Goal: Browse casually: Explore the website without a specific task or goal

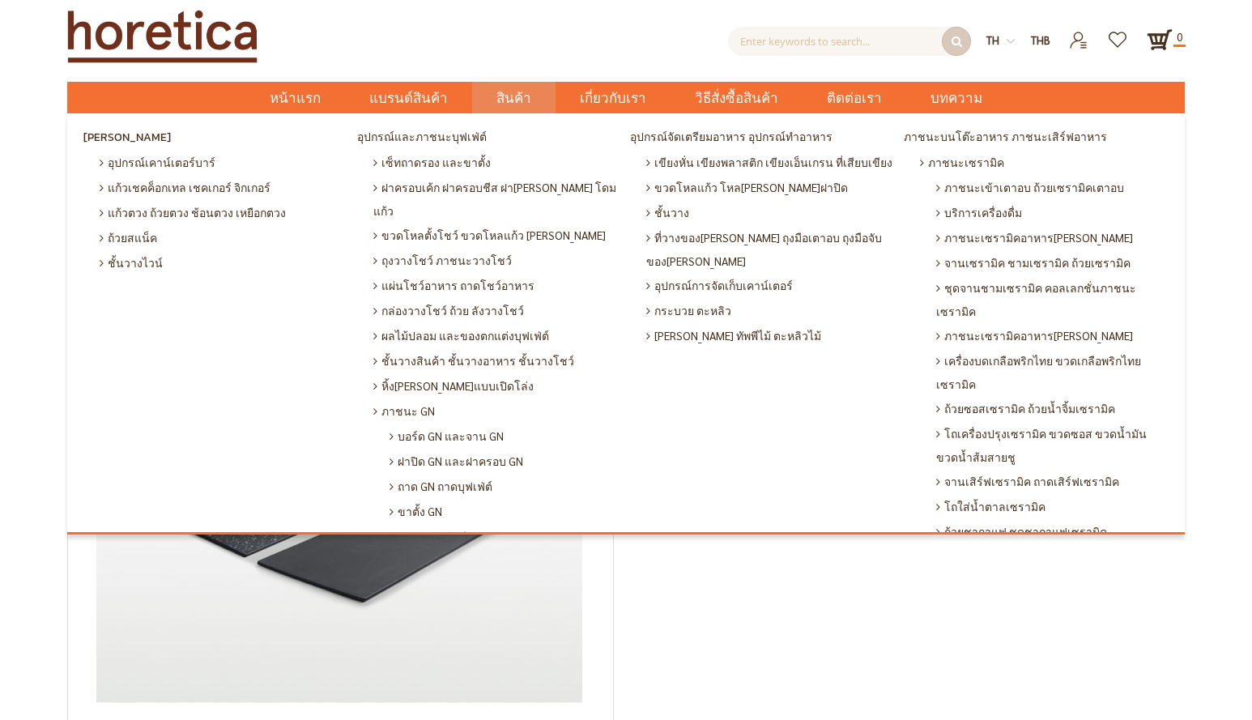
click at [528, 98] on span "สินค้า" at bounding box center [513, 98] width 35 height 33
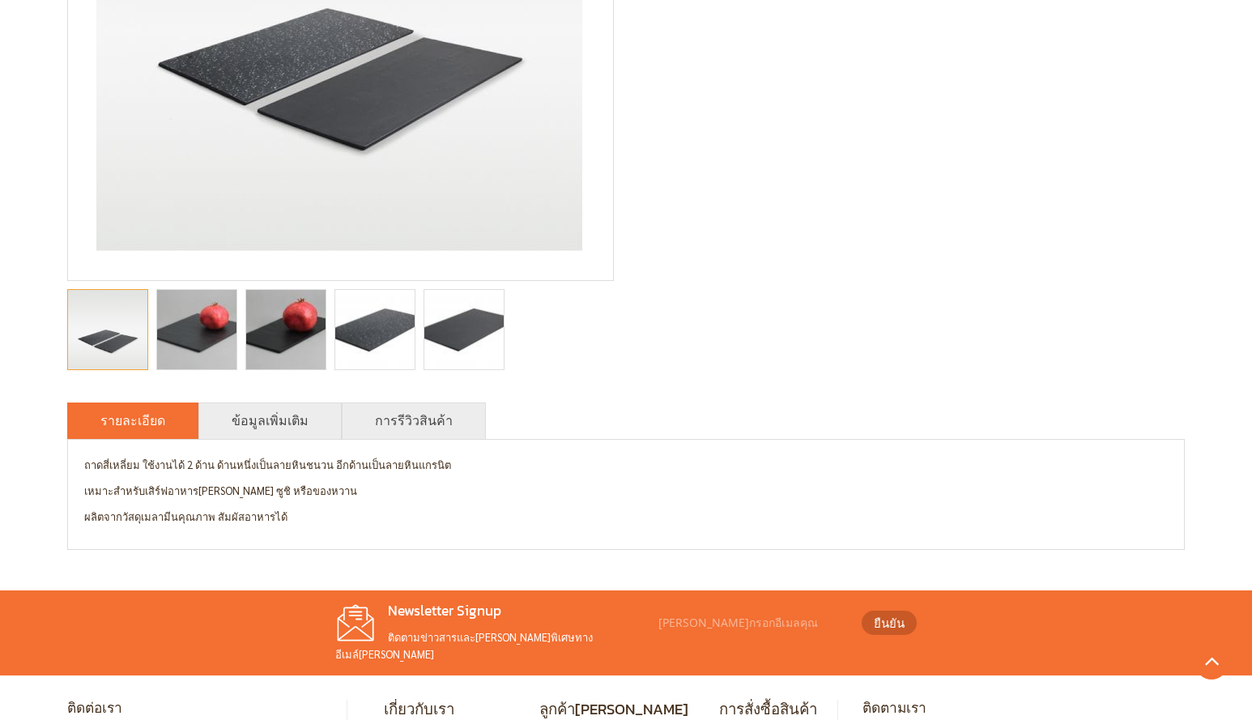
scroll to position [605, 0]
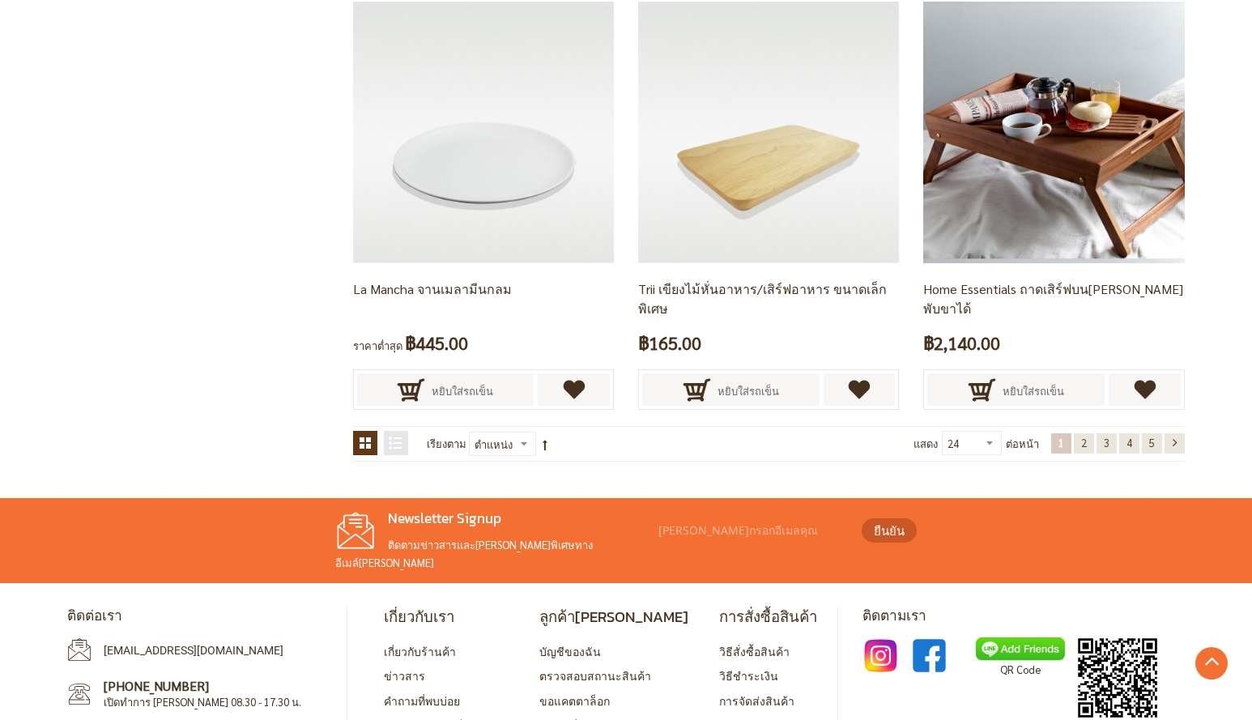
scroll to position [3239, 0]
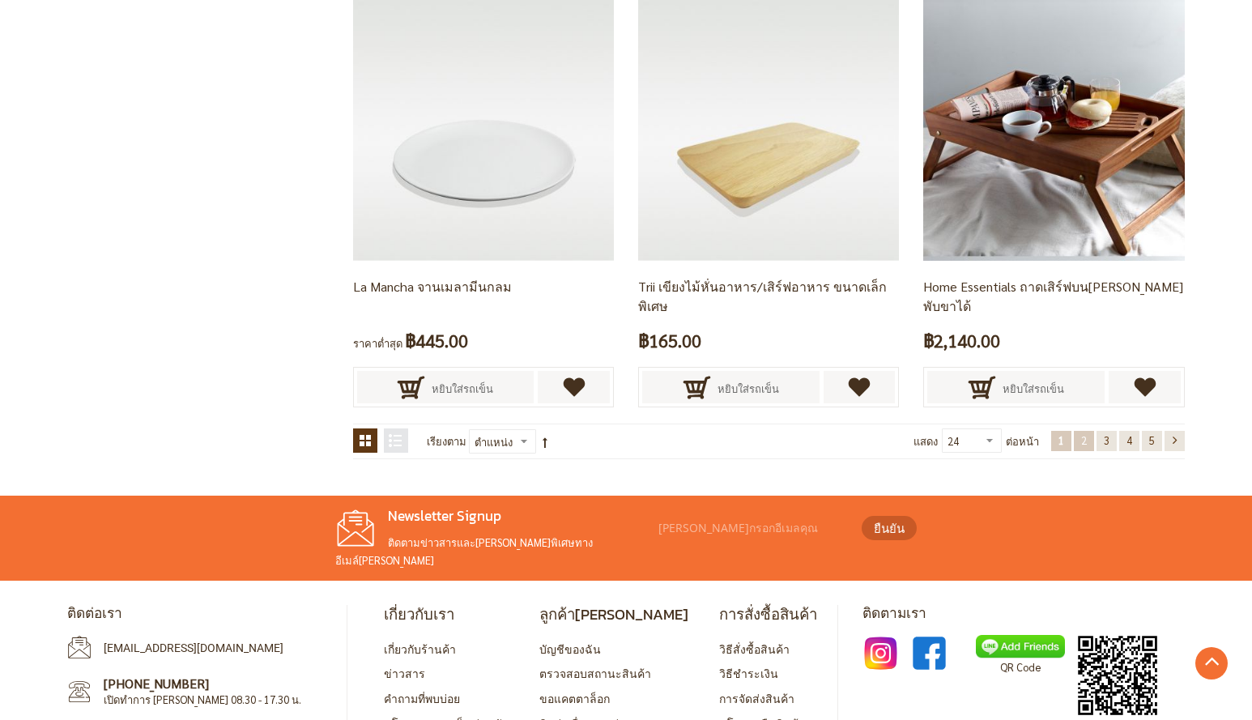
click at [1081, 440] on span "2" at bounding box center [1084, 440] width 6 height 14
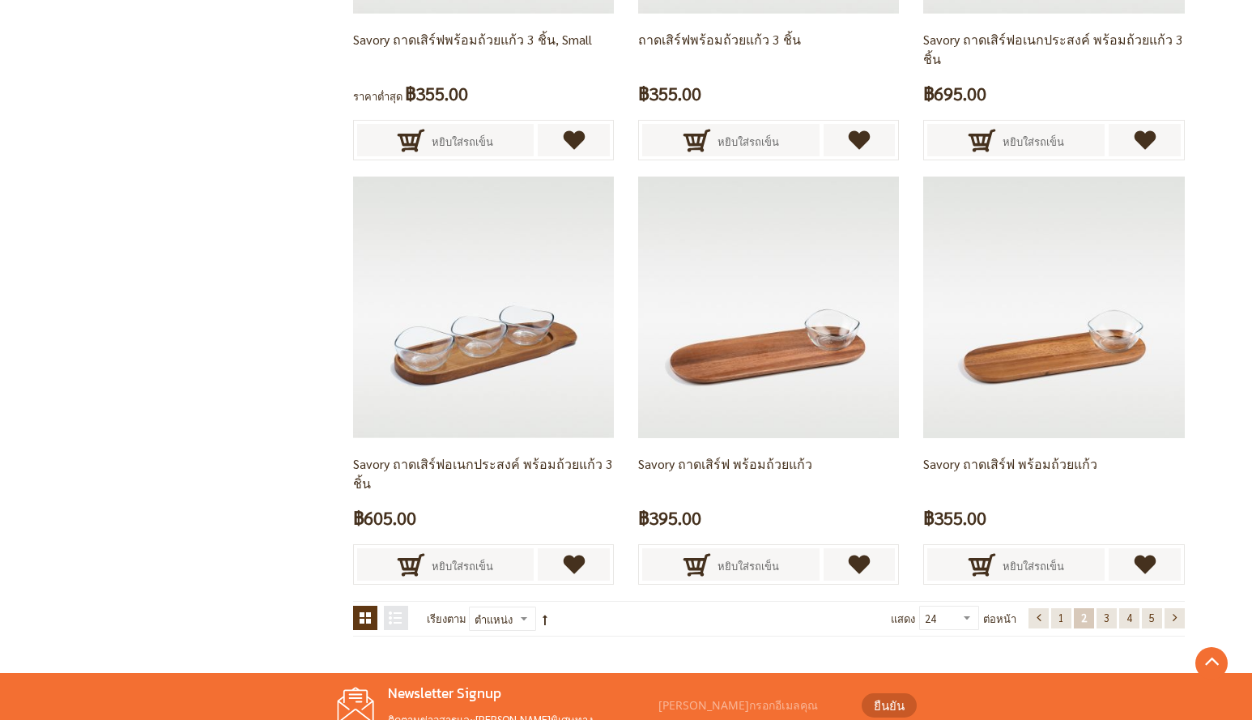
scroll to position [3297, 0]
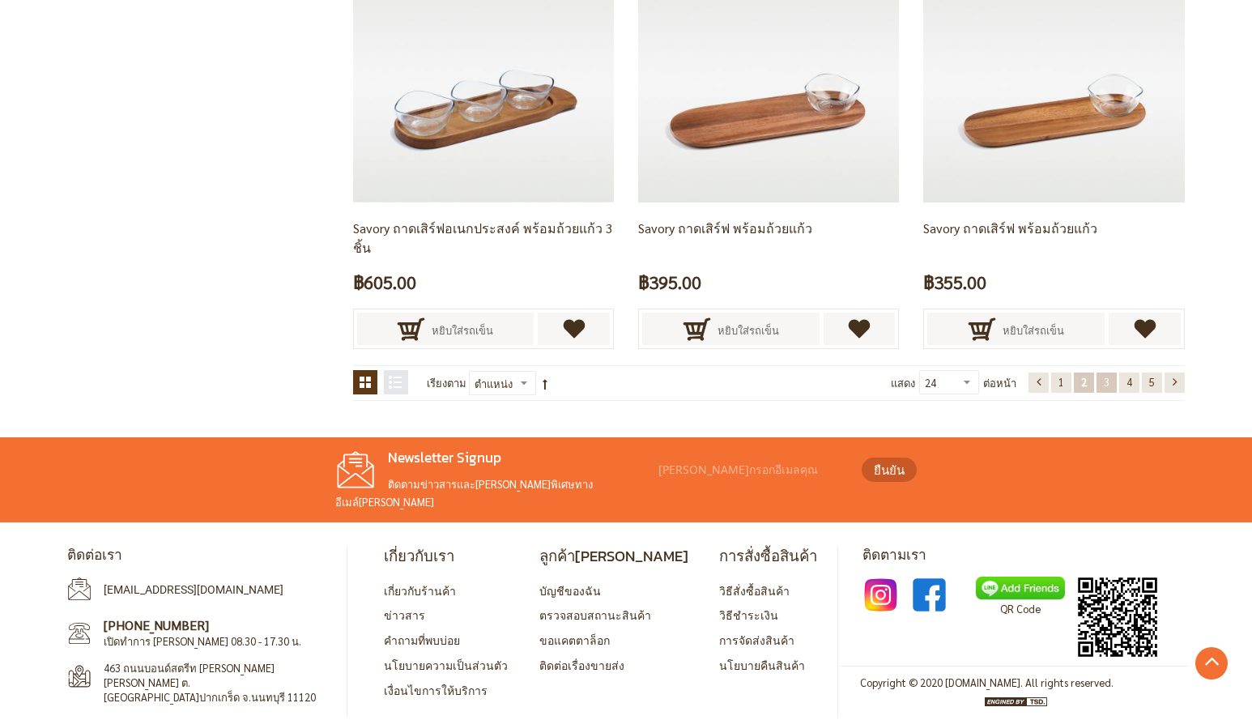
click at [1104, 381] on span "3" at bounding box center [1107, 382] width 6 height 14
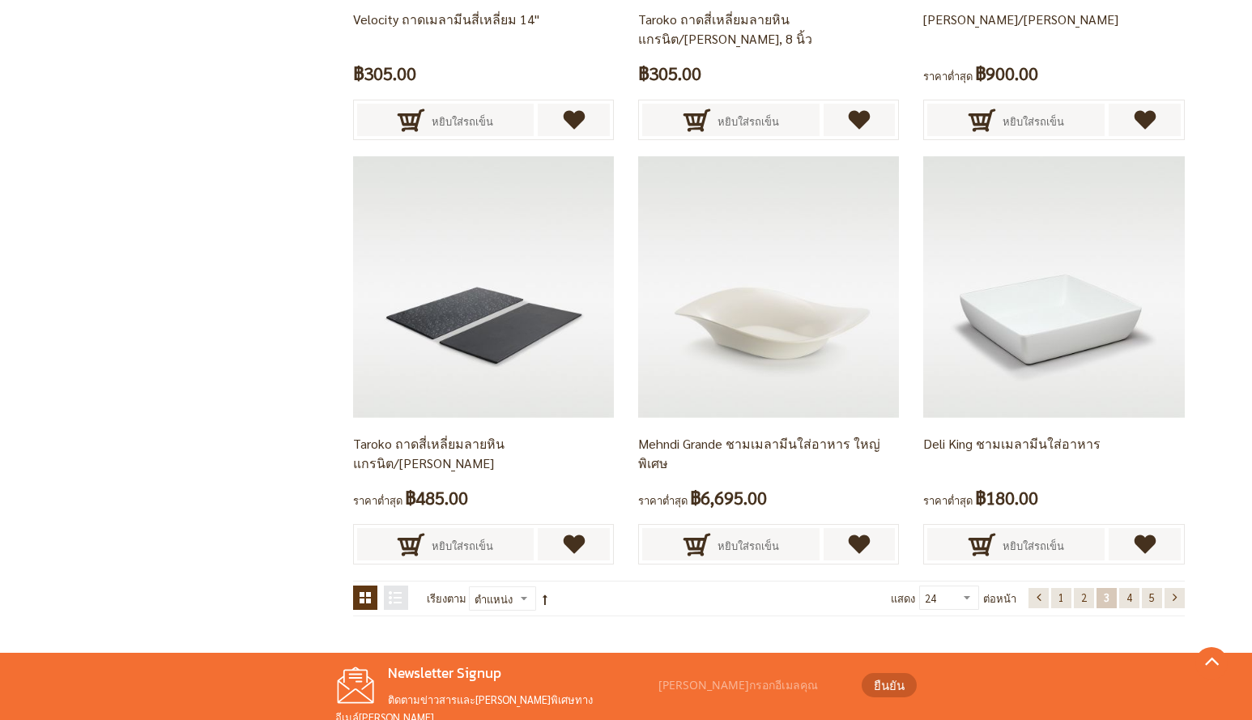
scroll to position [3297, 0]
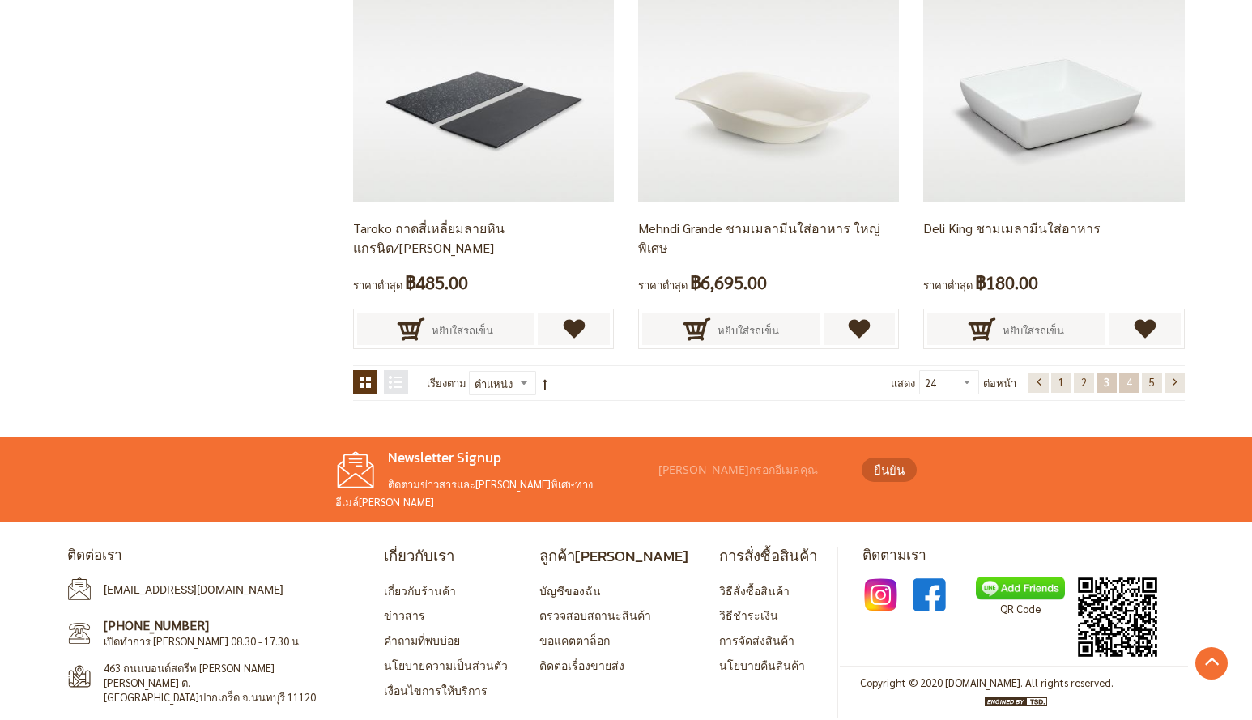
click at [1127, 378] on span "4" at bounding box center [1129, 382] width 6 height 14
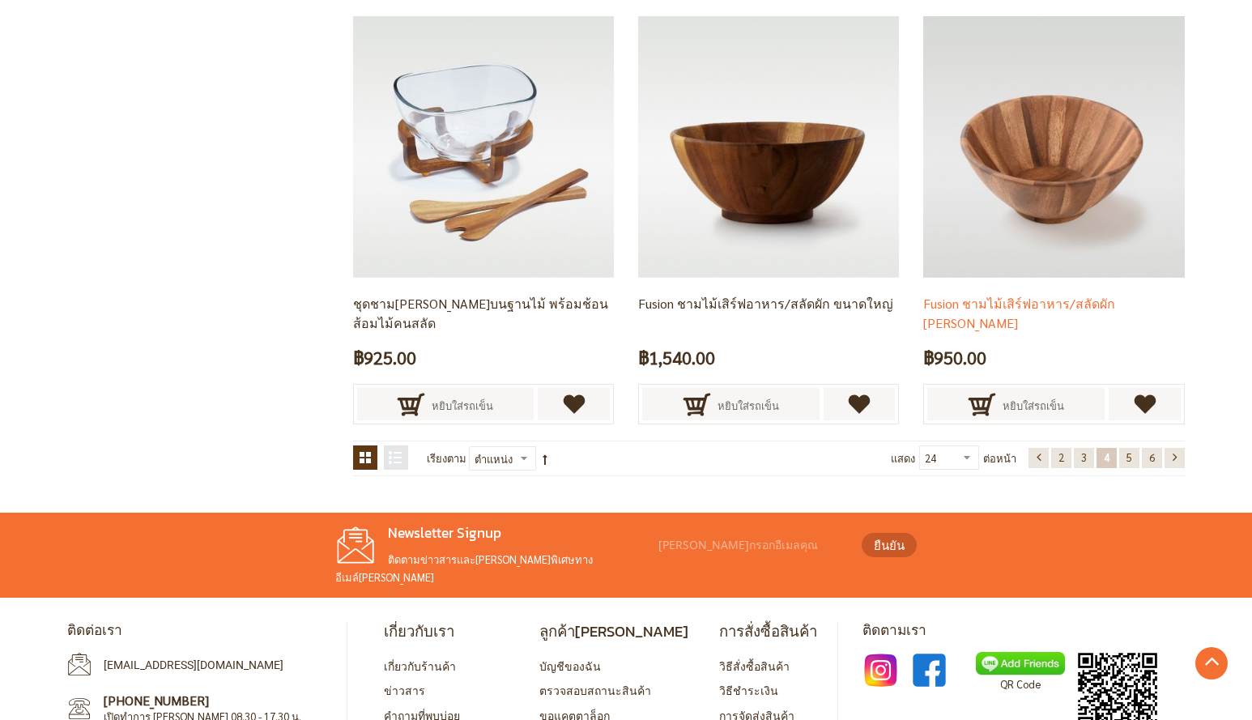
scroll to position [3297, 0]
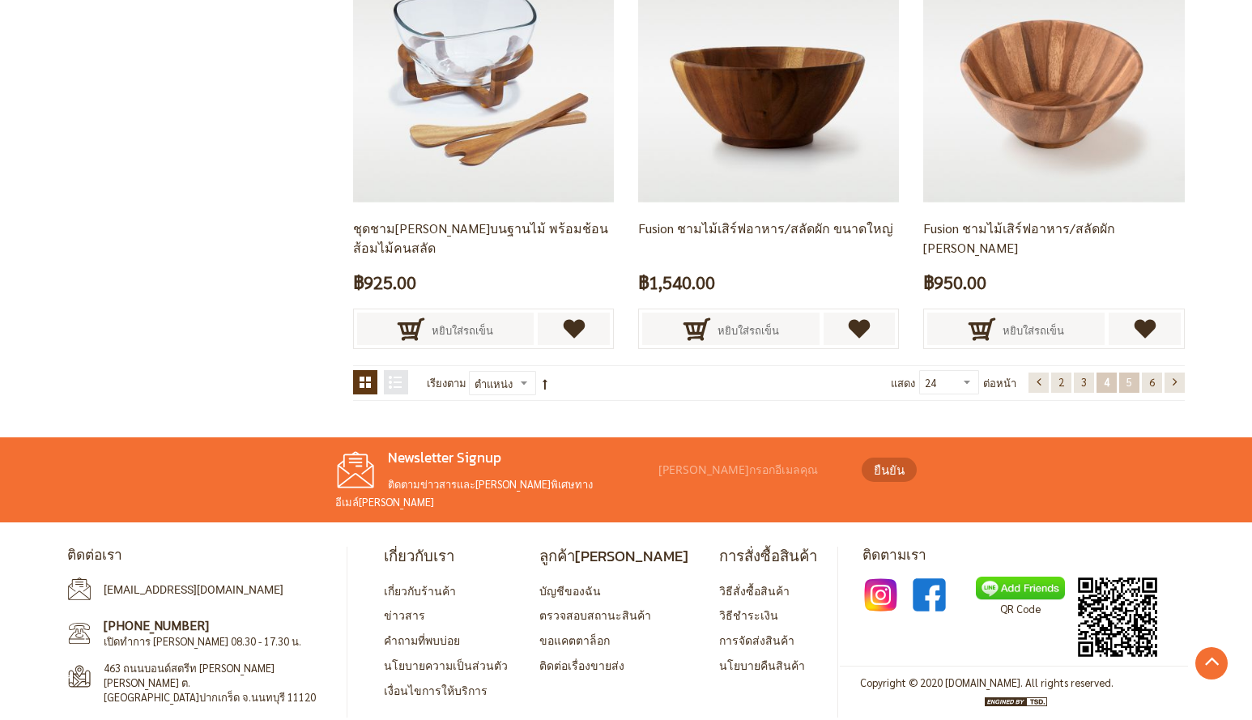
click at [1119, 379] on link "หน้า 5" at bounding box center [1129, 382] width 20 height 20
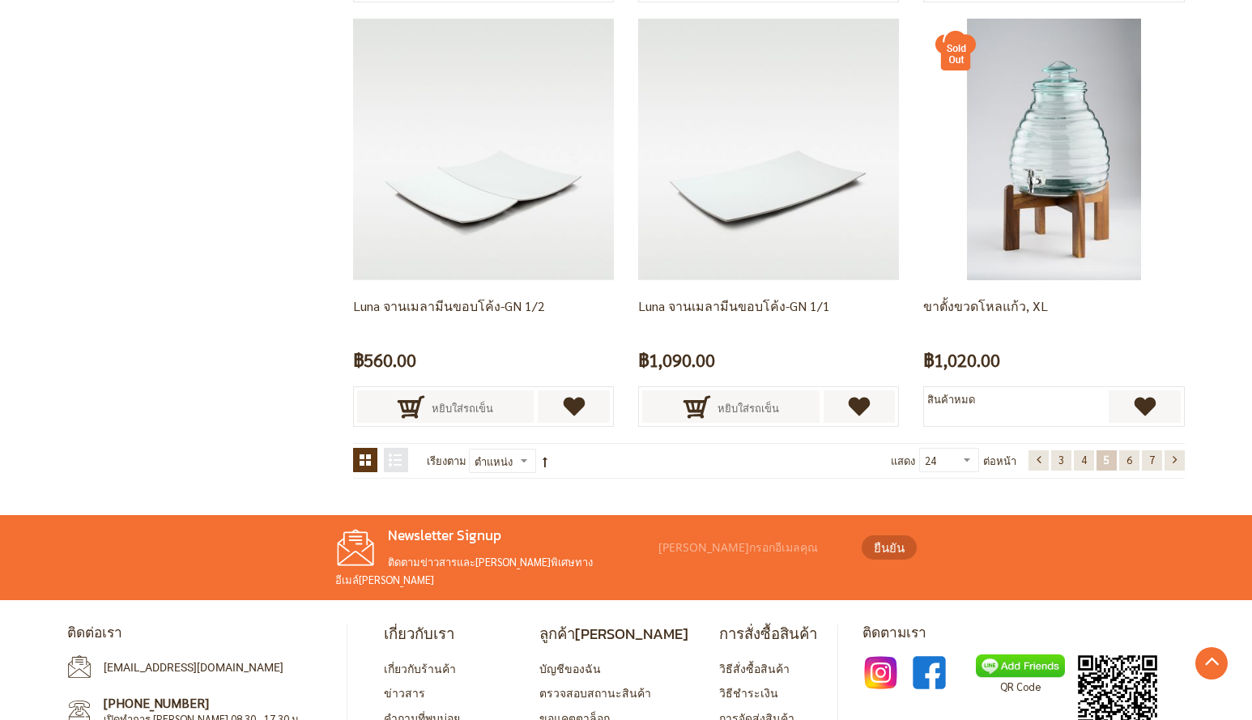
scroll to position [3297, 0]
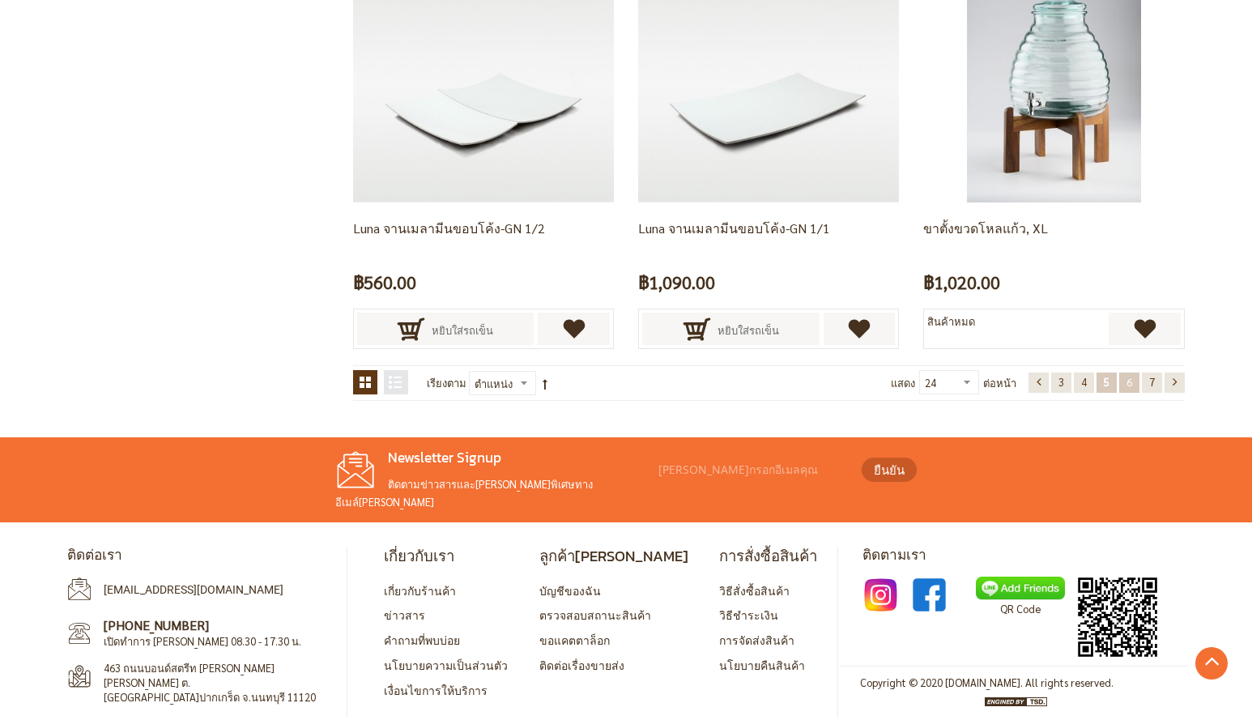
click at [1129, 386] on span "6" at bounding box center [1129, 382] width 6 height 14
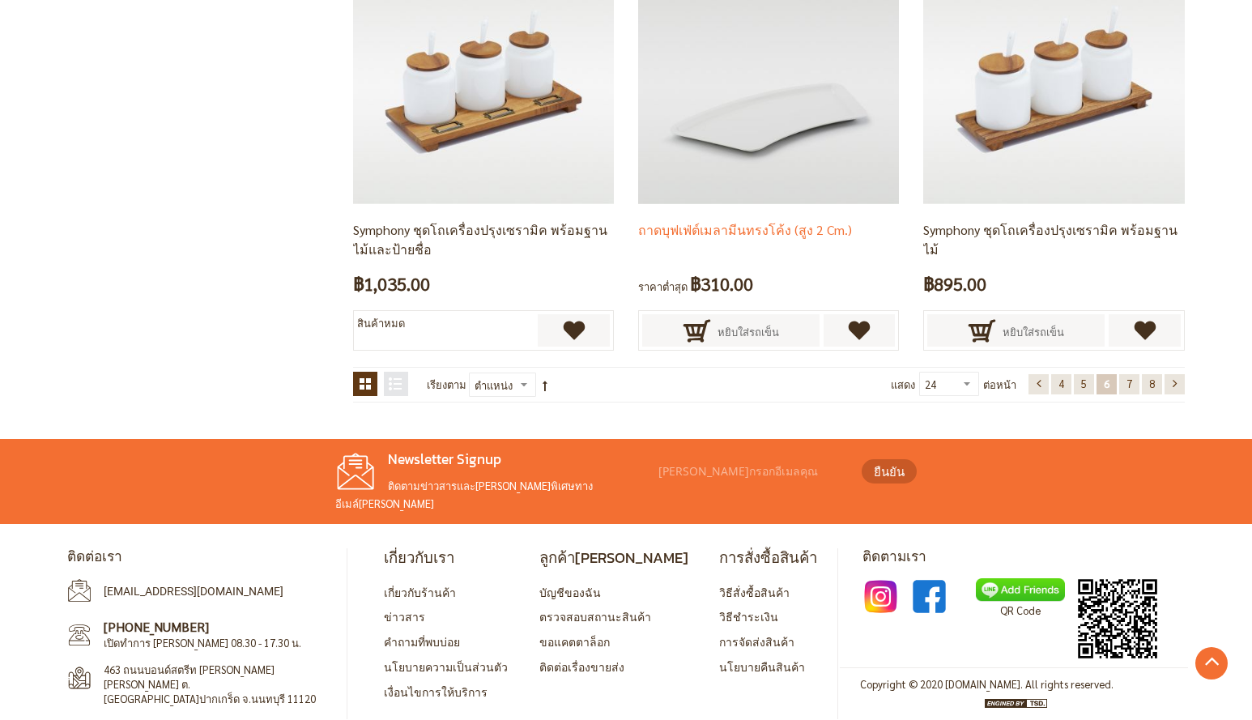
scroll to position [3297, 0]
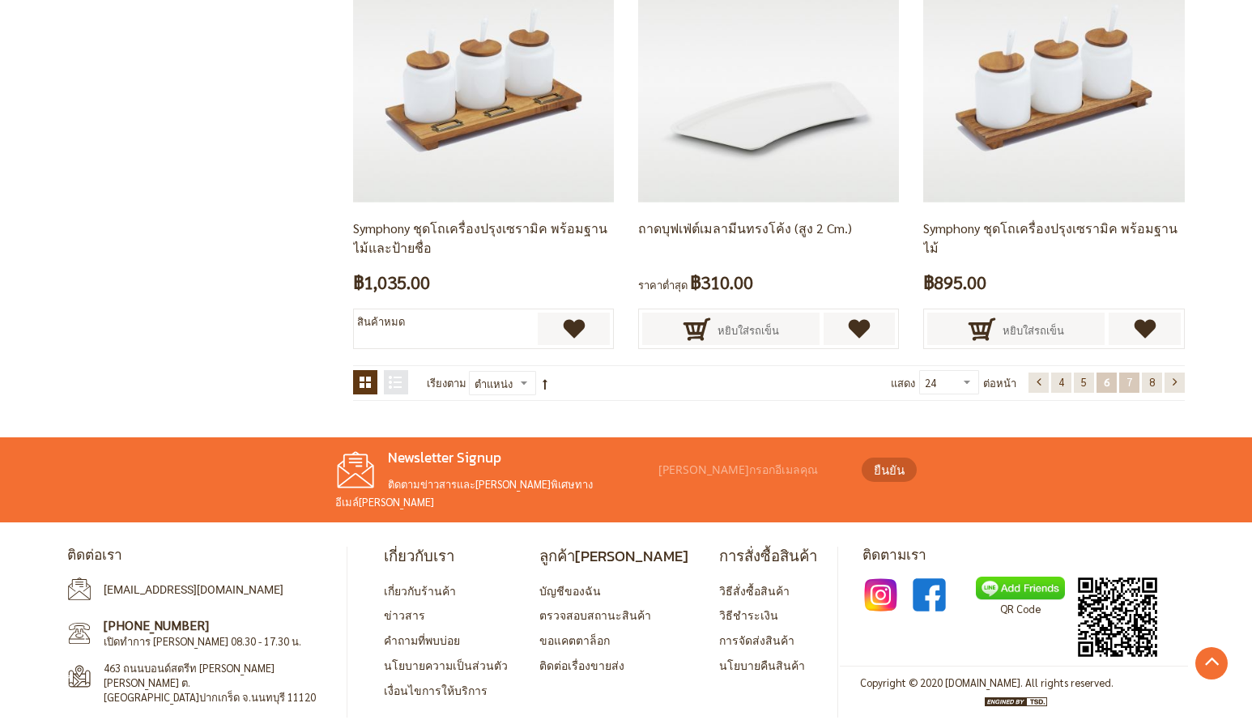
click at [1126, 381] on span "7" at bounding box center [1129, 382] width 6 height 14
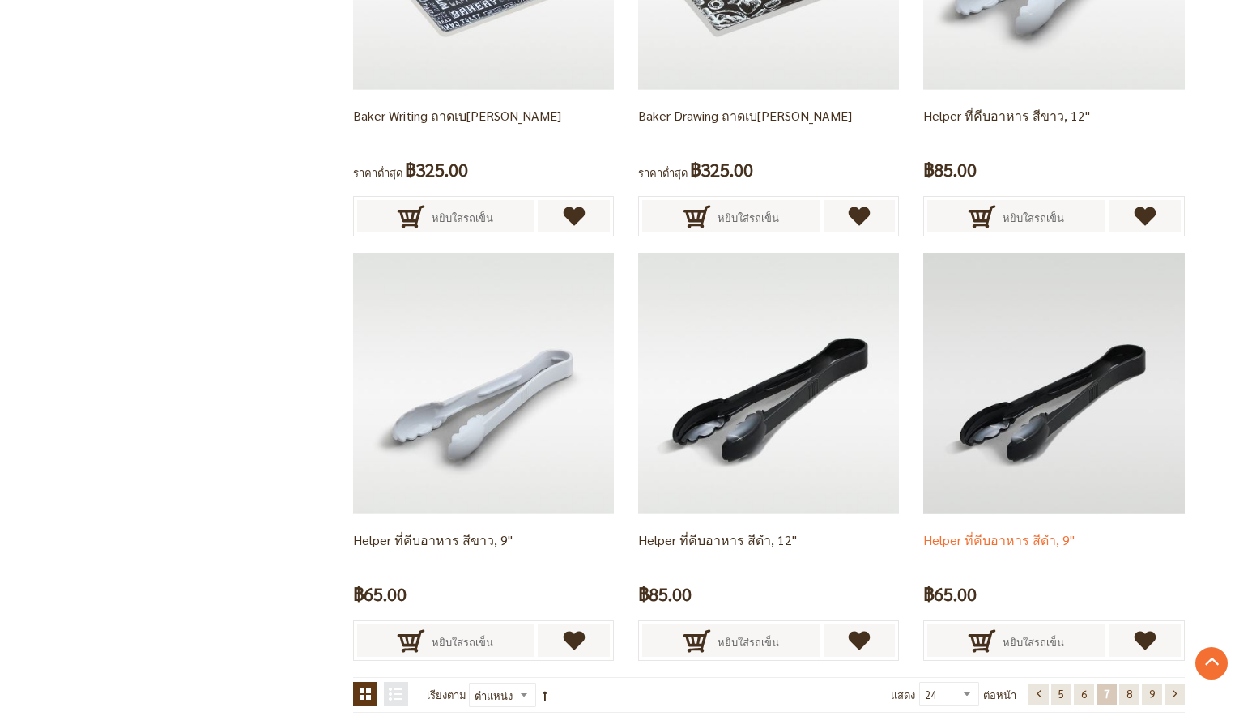
scroll to position [3054, 0]
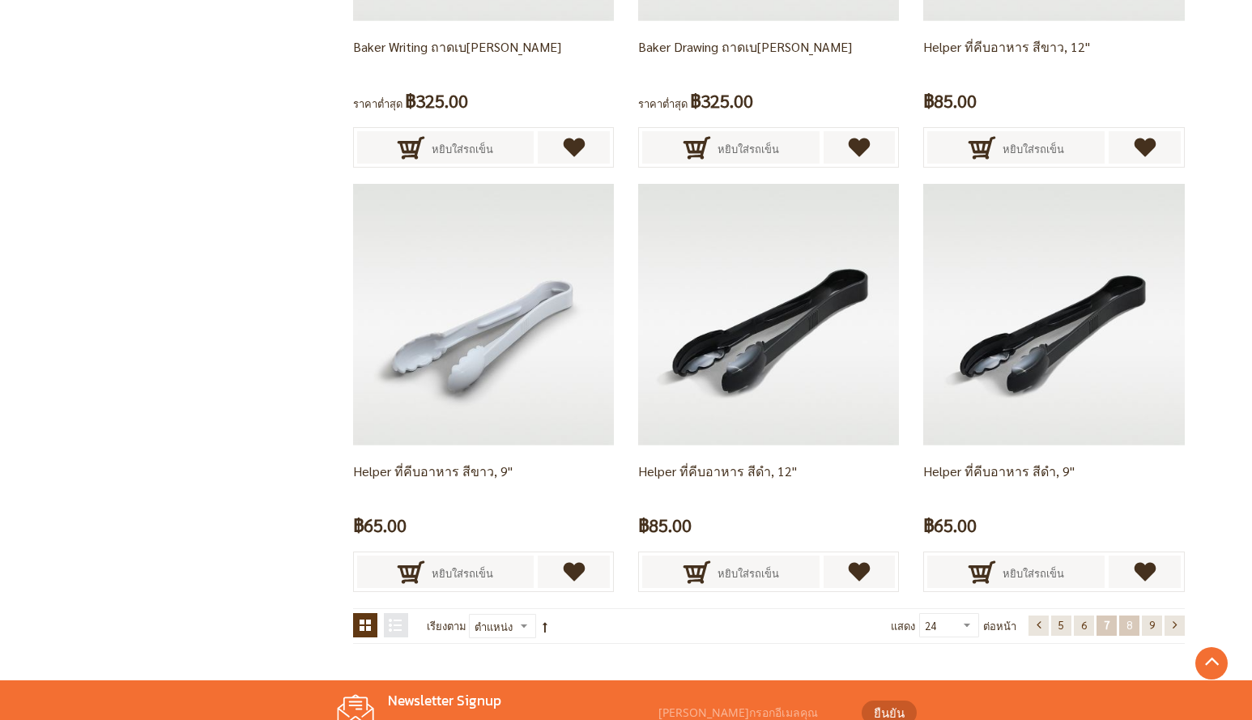
click at [1120, 624] on link "หน้า 8" at bounding box center [1129, 625] width 20 height 20
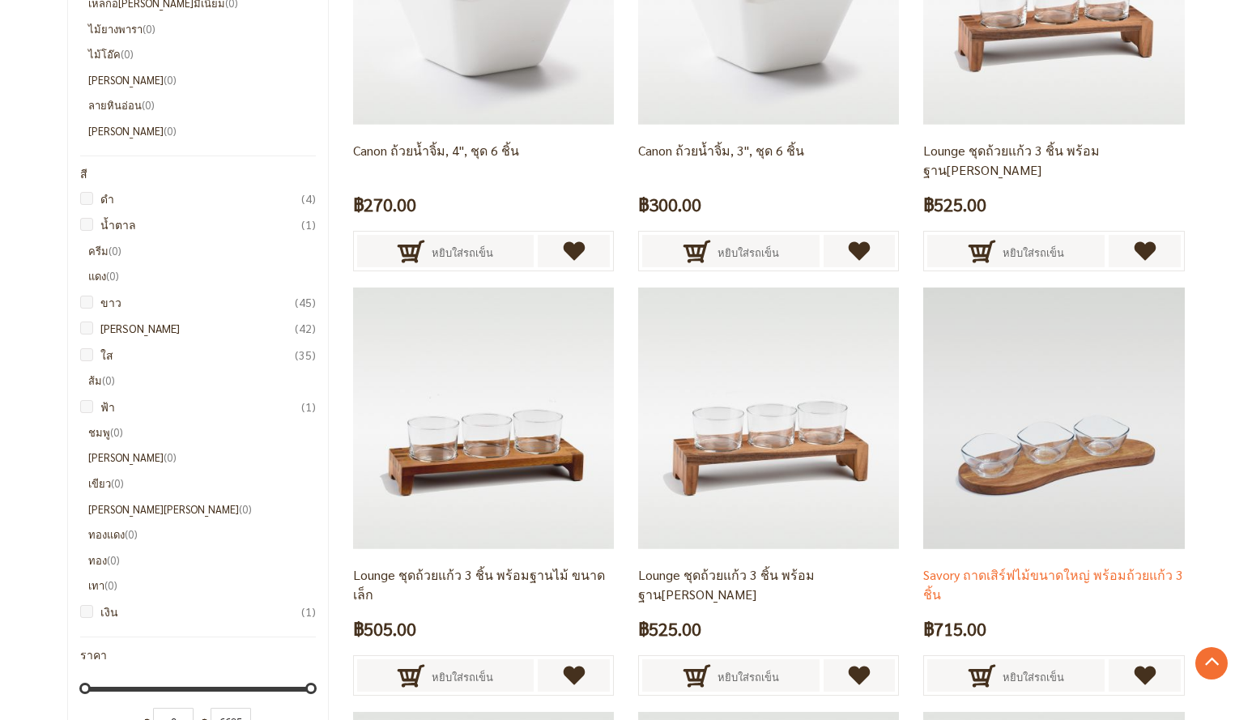
scroll to position [1516, 0]
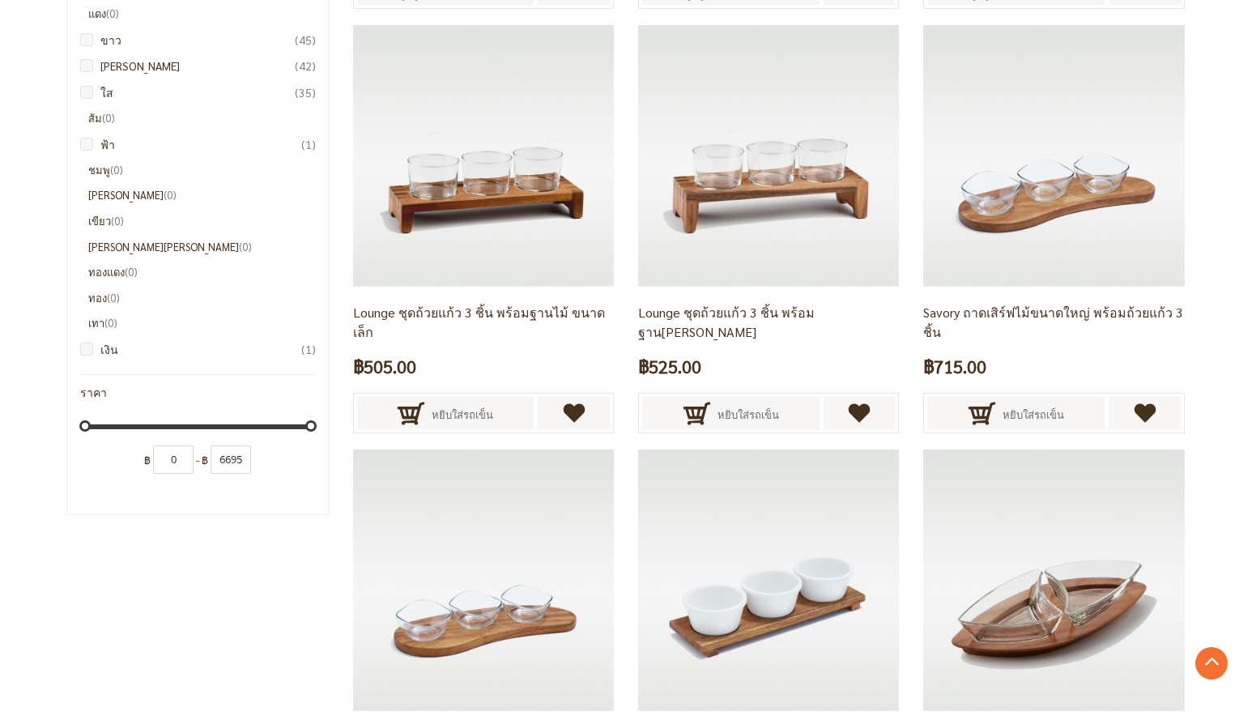
click at [158, 632] on div "เลือกซื้อโดย เงื่อนไขการซื้อสินค้า หมวดหมู่ อุปกรณ์บาร์ 2 รายการ อุปกรณ์และภาชน…" at bounding box center [198, 426] width 286 height 3536
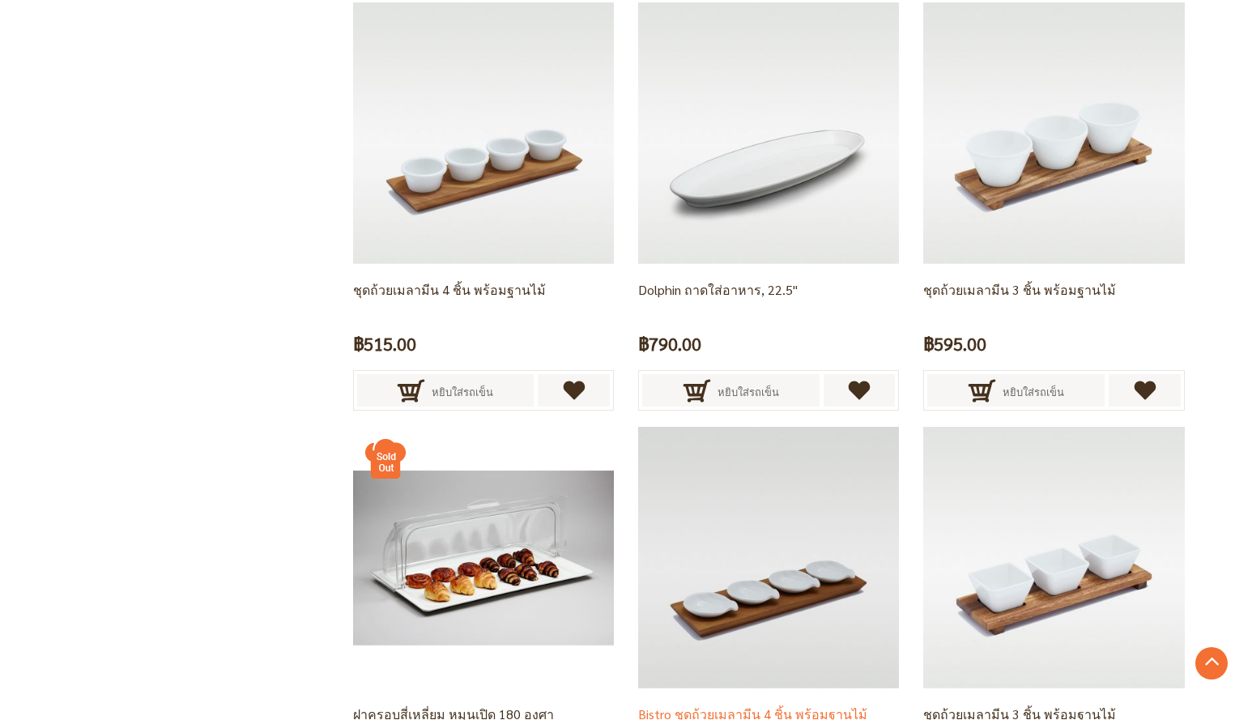
scroll to position [2326, 0]
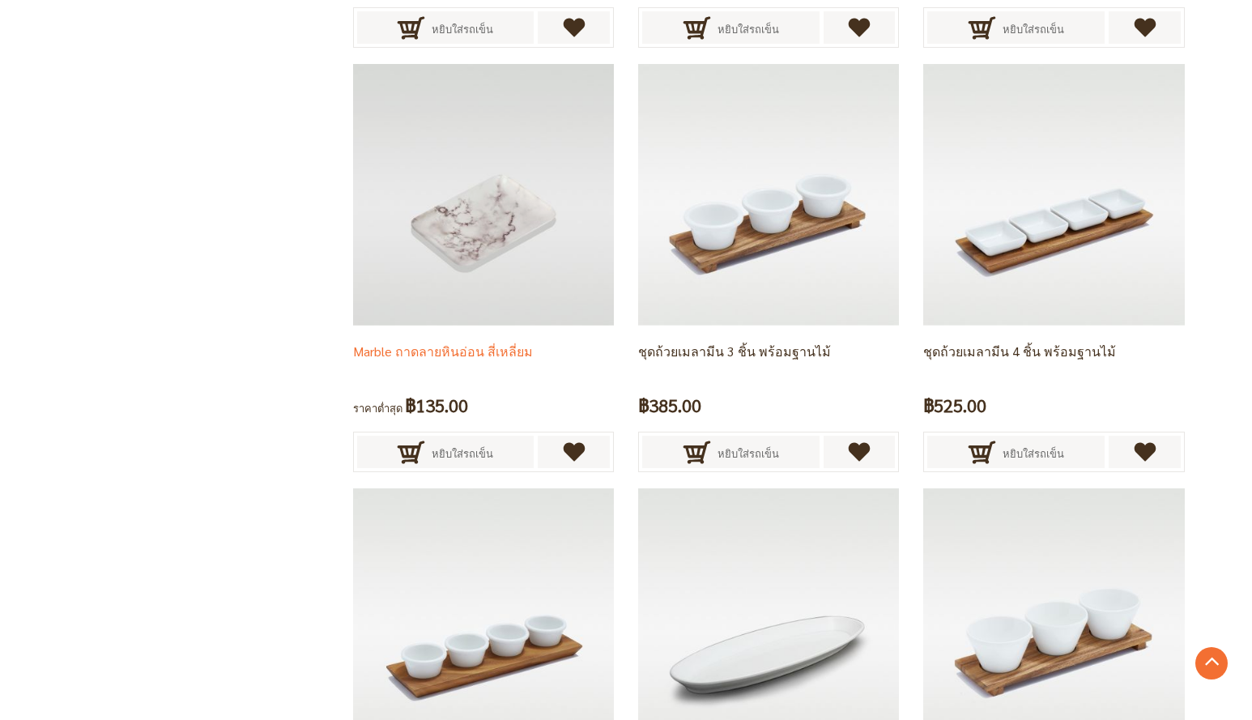
click at [458, 219] on img at bounding box center [483, 194] width 261 height 261
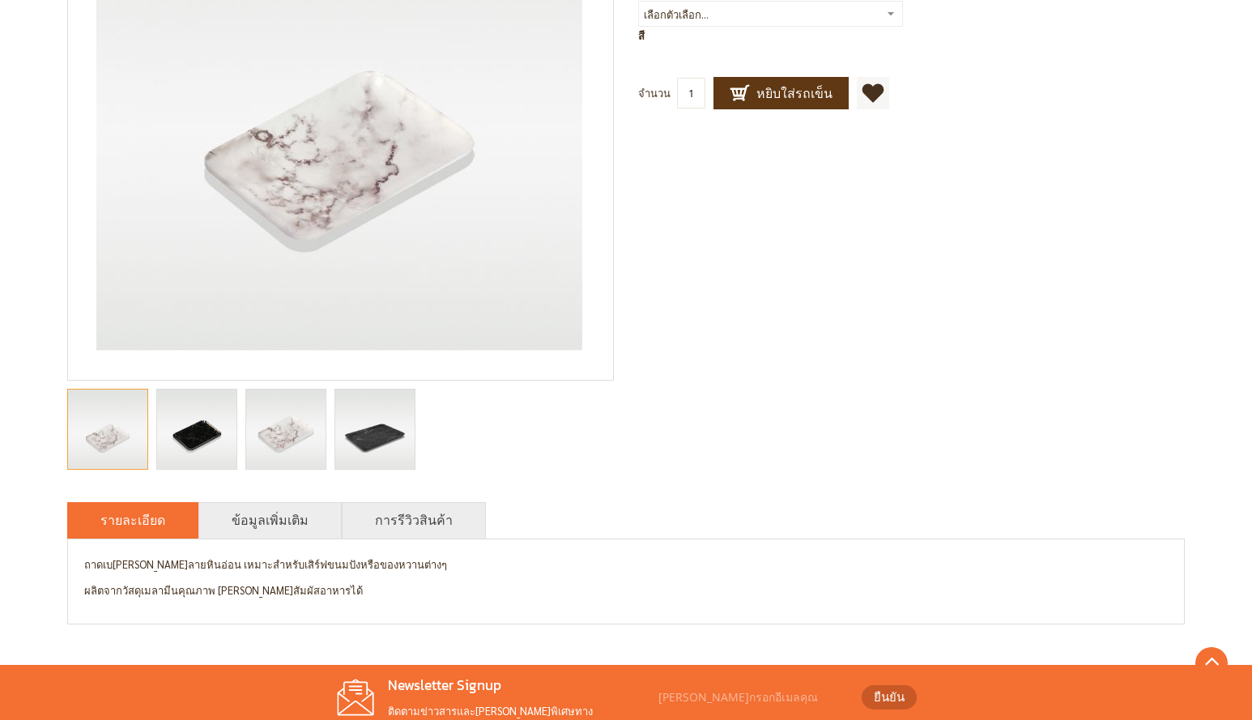
scroll to position [324, 0]
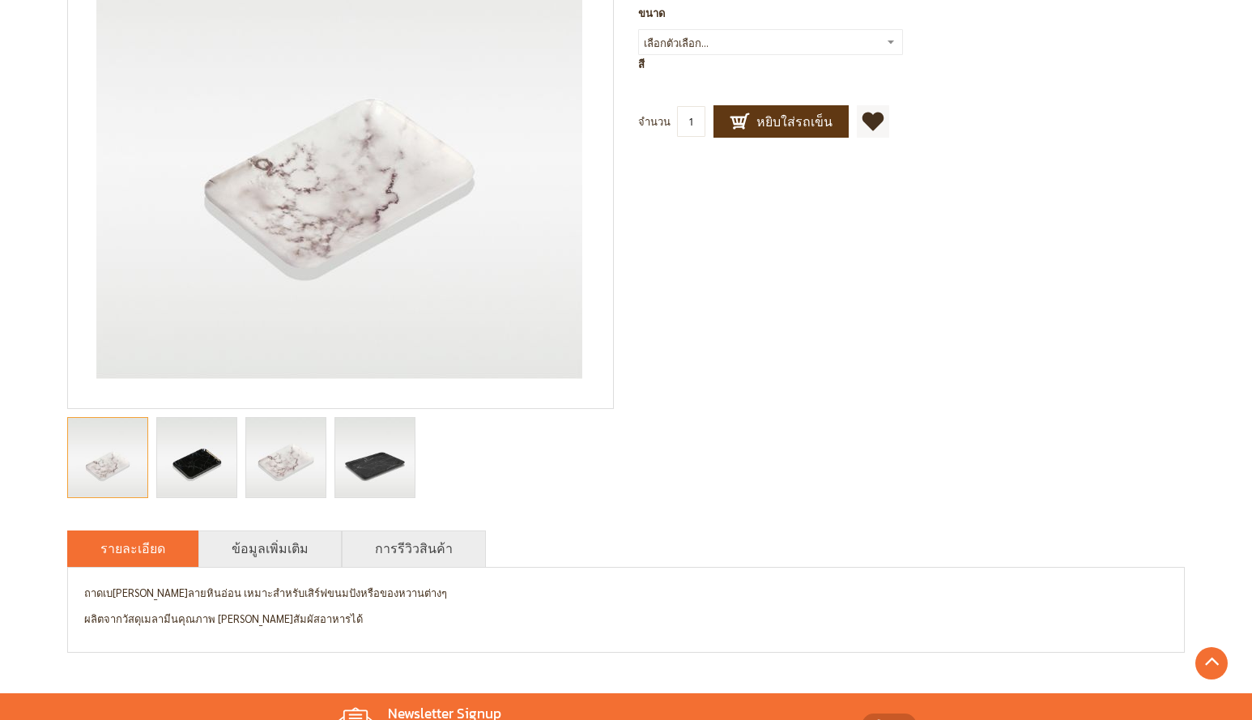
click at [189, 475] on img "Marble ถาดลายหินอ่อน สี่เหลี่ยม" at bounding box center [196, 457] width 79 height 79
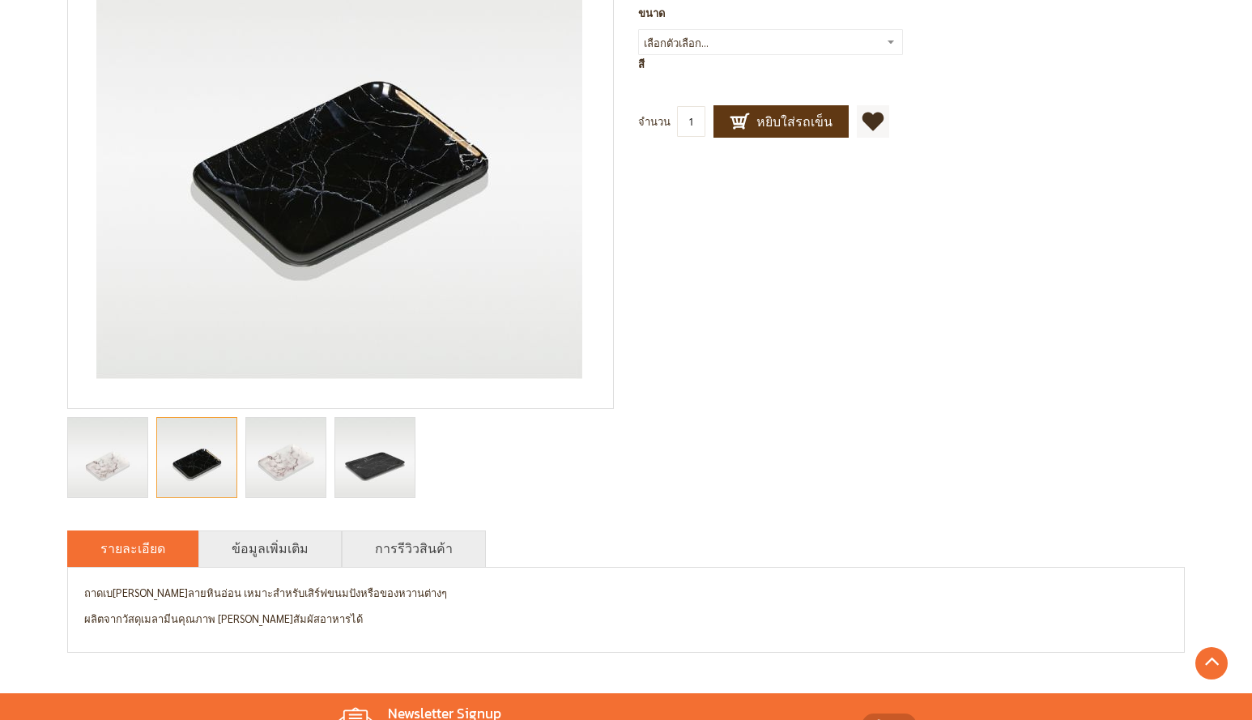
click at [267, 462] on img "Marble ถาดลายหินอ่อน สี่เหลี่ยม" at bounding box center [285, 457] width 79 height 79
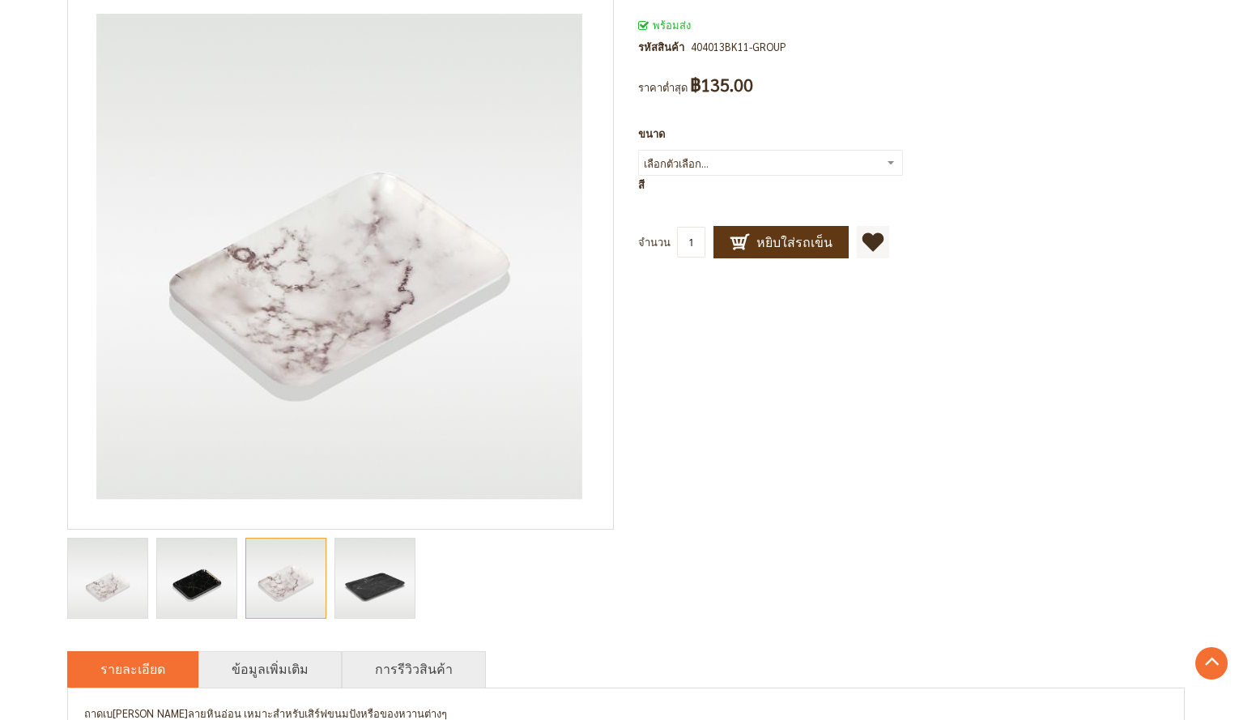
scroll to position [0, 0]
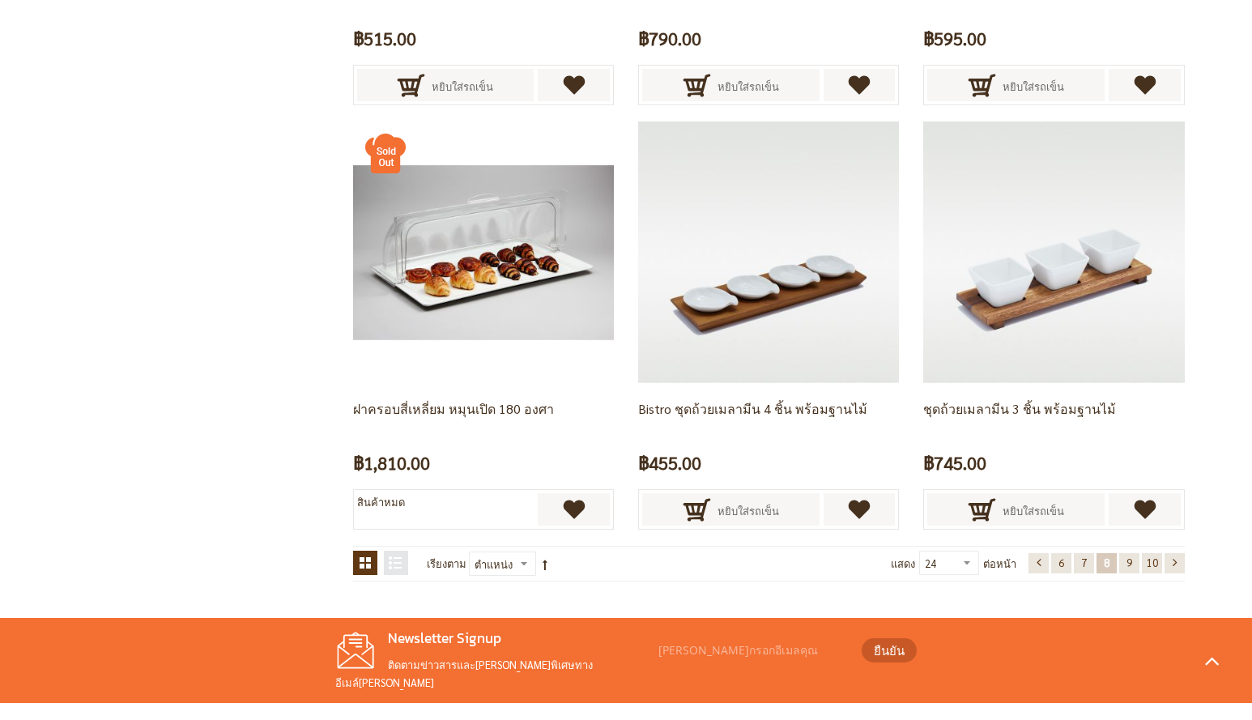
scroll to position [3135, 0]
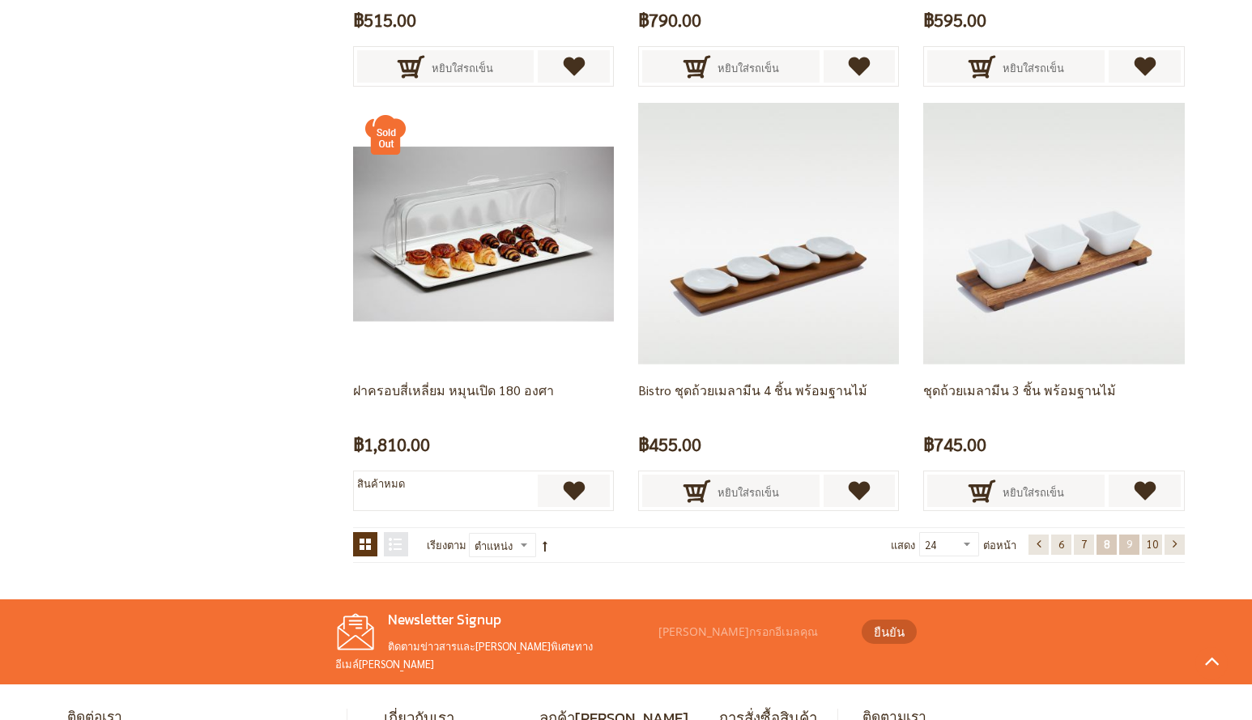
click at [1129, 540] on span "9" at bounding box center [1129, 544] width 6 height 14
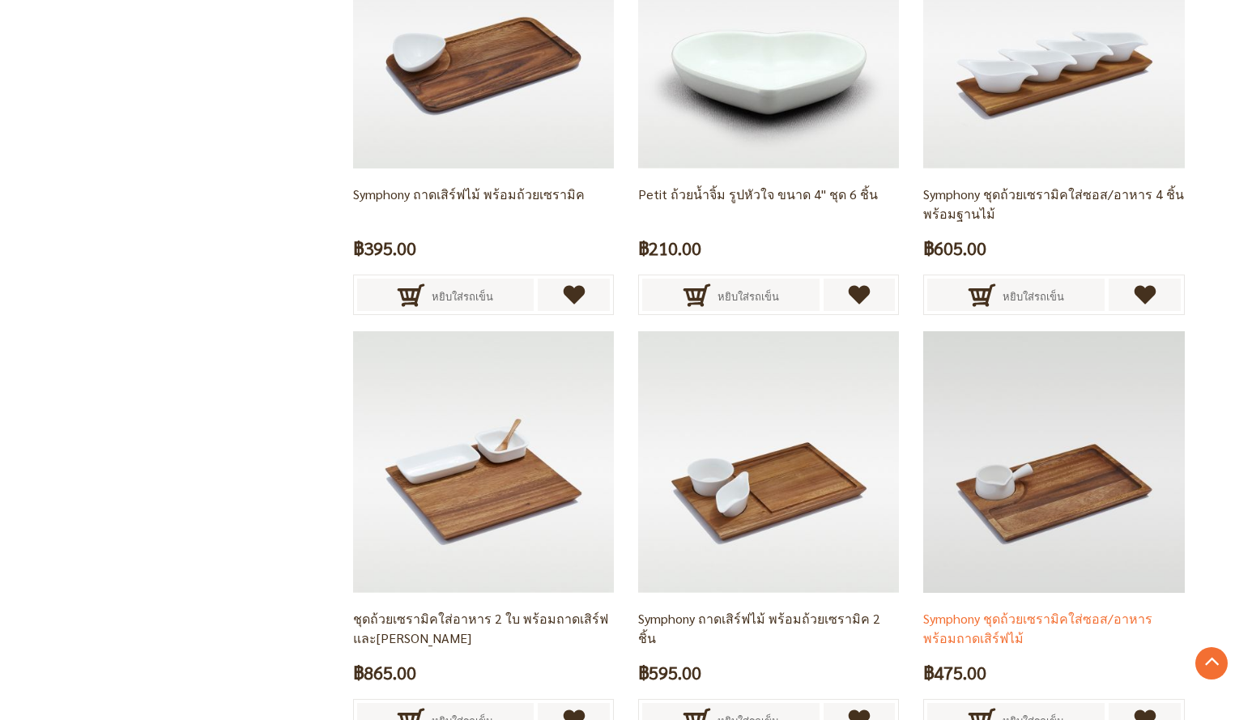
scroll to position [3297, 0]
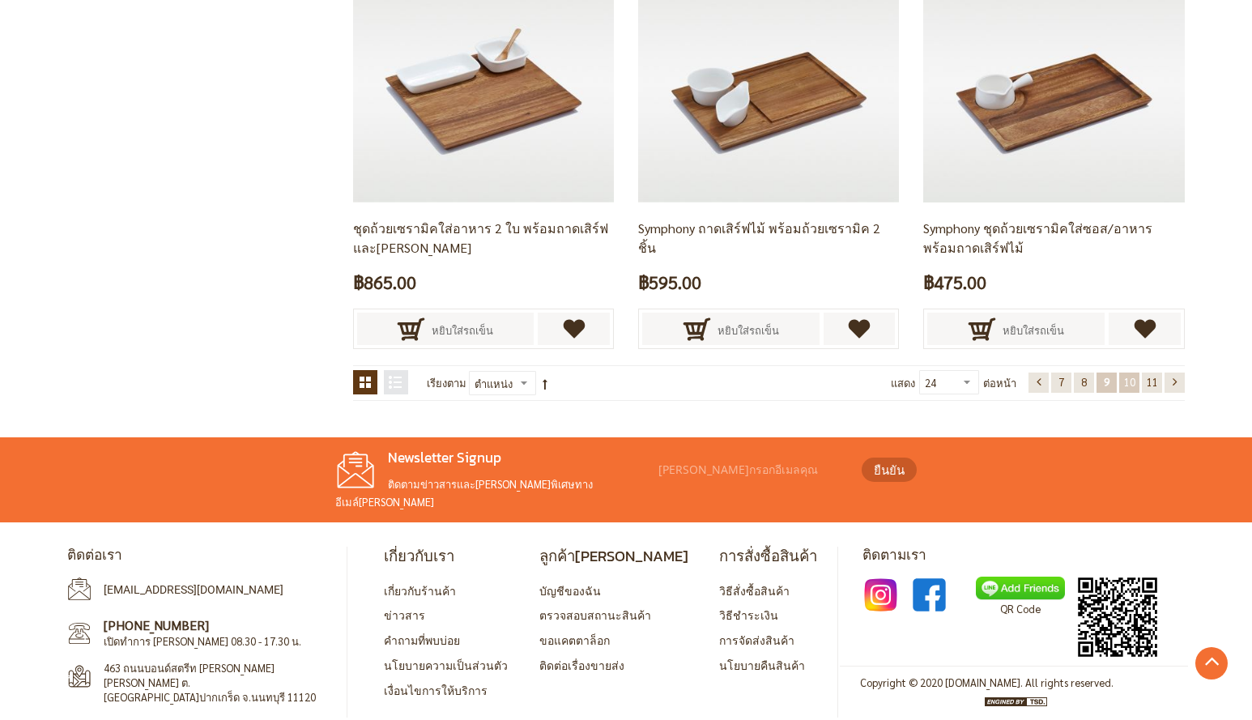
click at [1130, 386] on span "10" at bounding box center [1129, 382] width 11 height 14
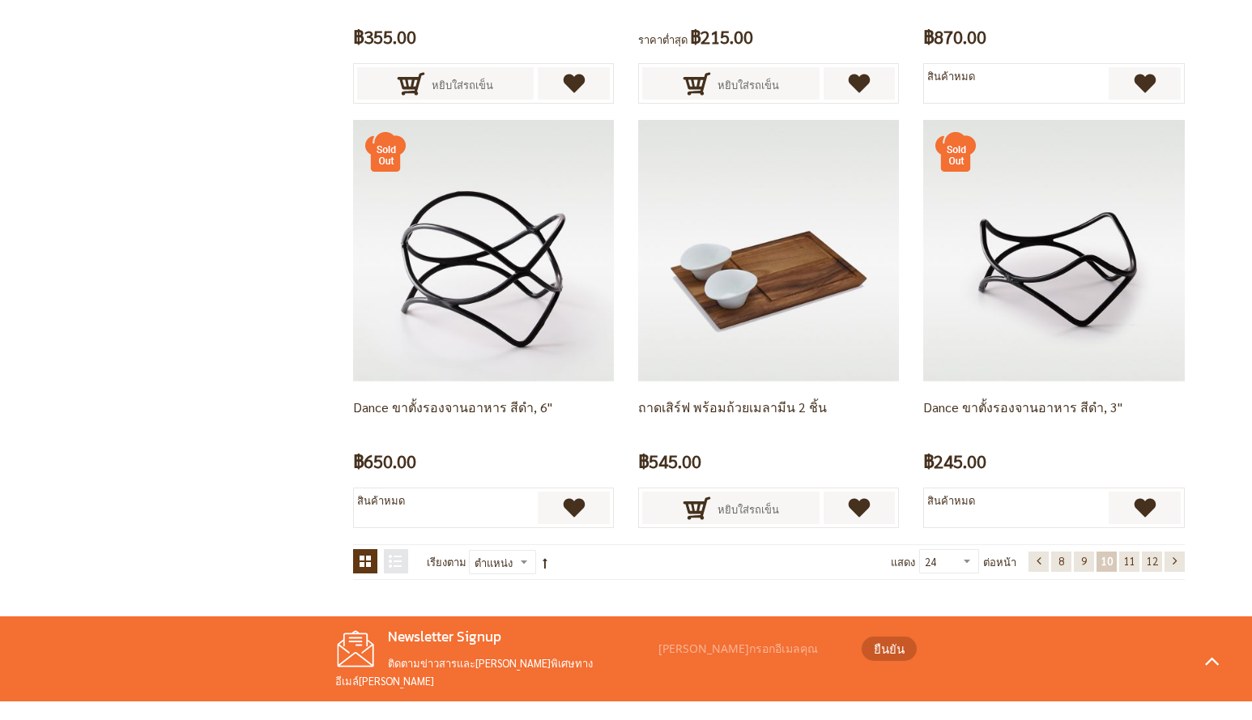
scroll to position [3297, 0]
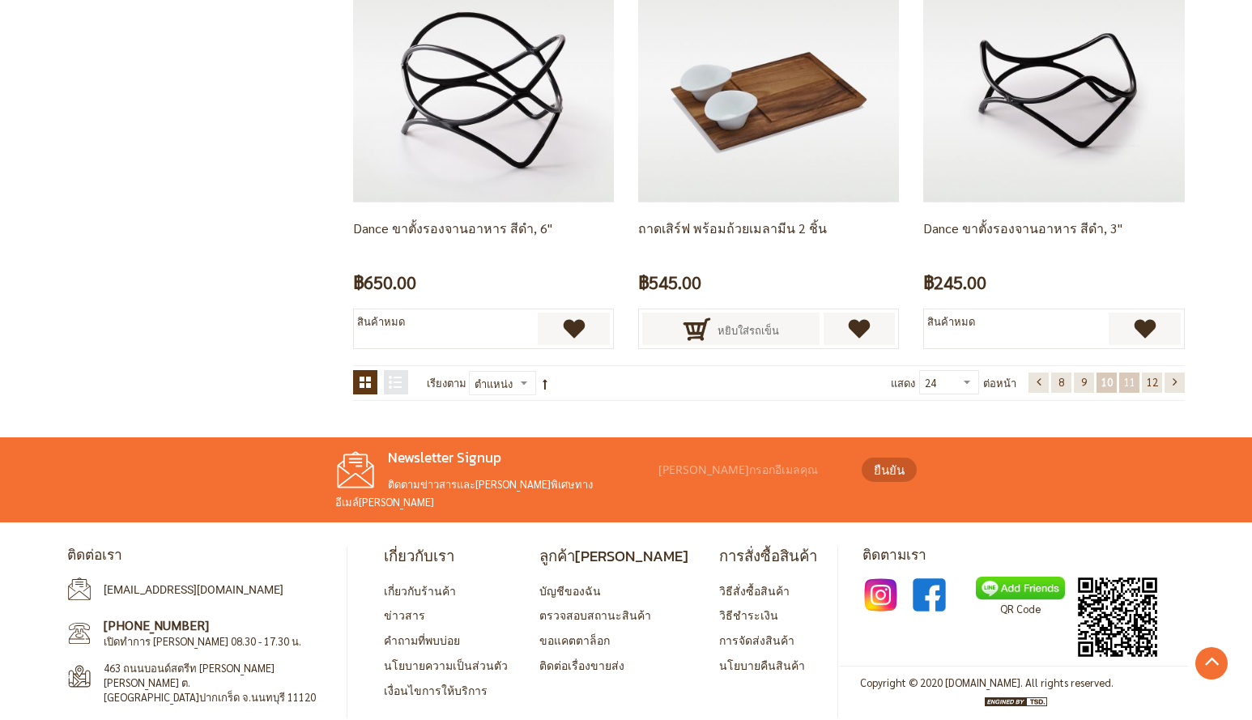
click at [1127, 382] on span "11" at bounding box center [1129, 382] width 11 height 14
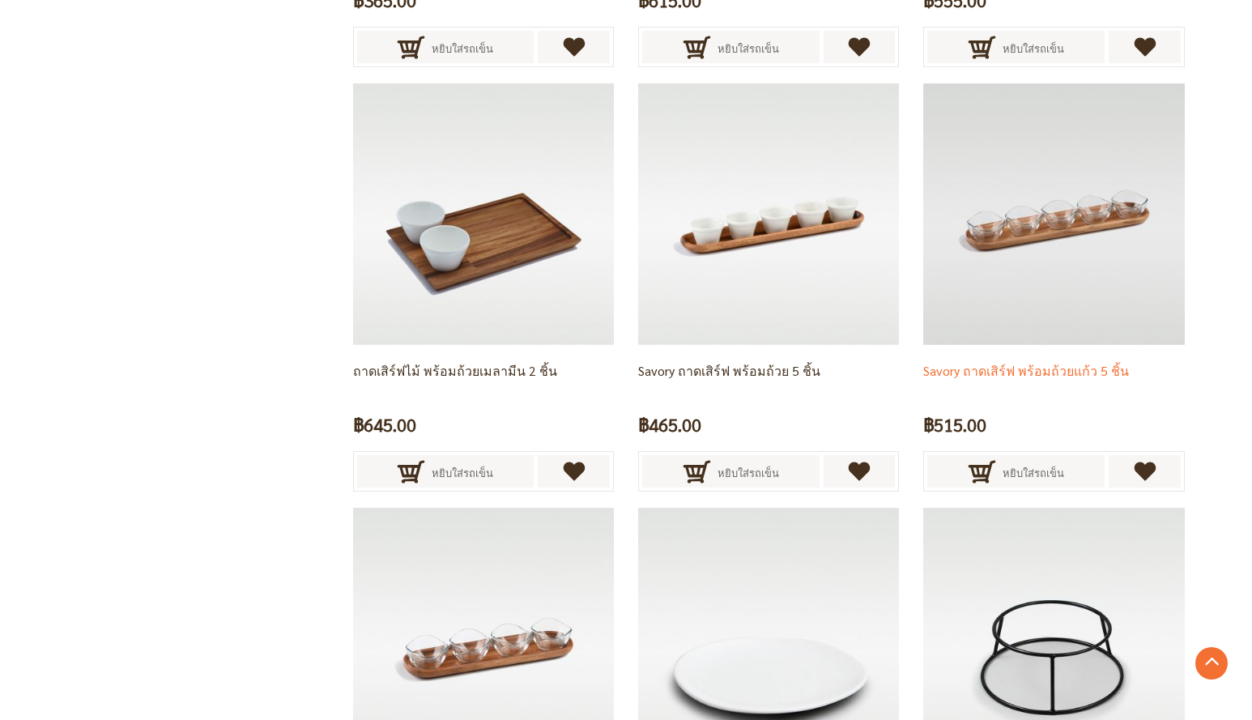
scroll to position [3135, 0]
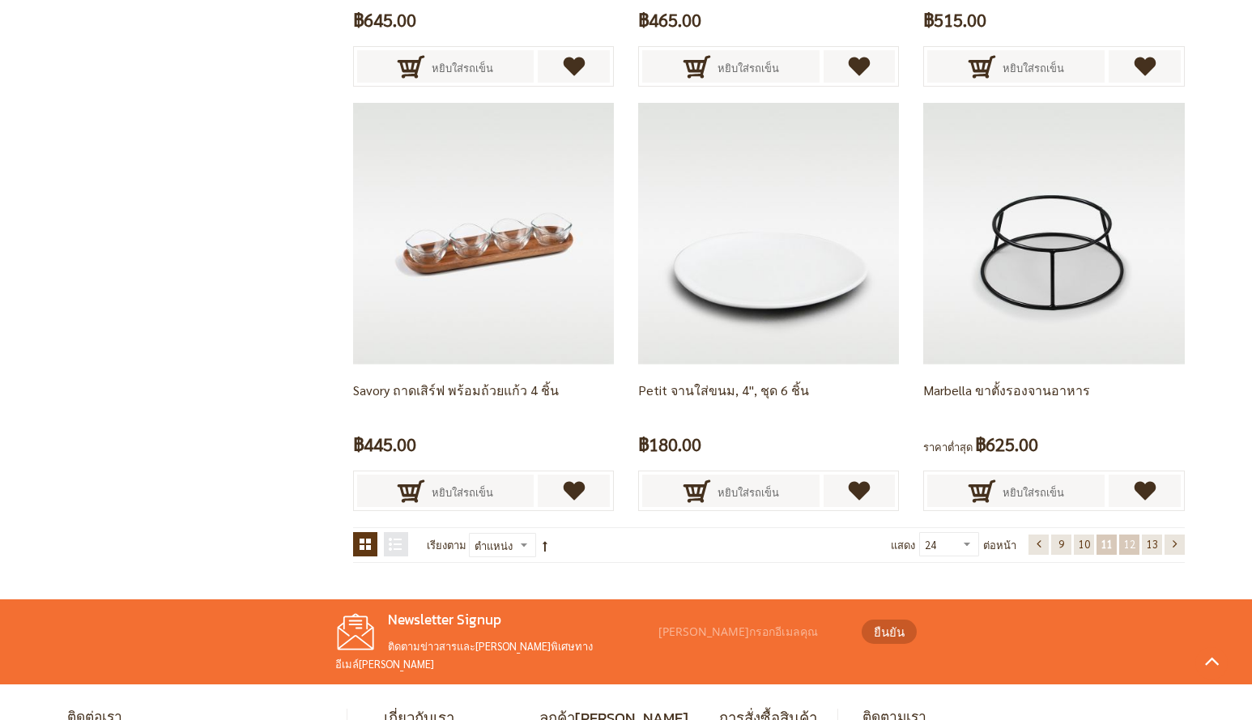
click at [1126, 547] on span "12" at bounding box center [1129, 544] width 11 height 14
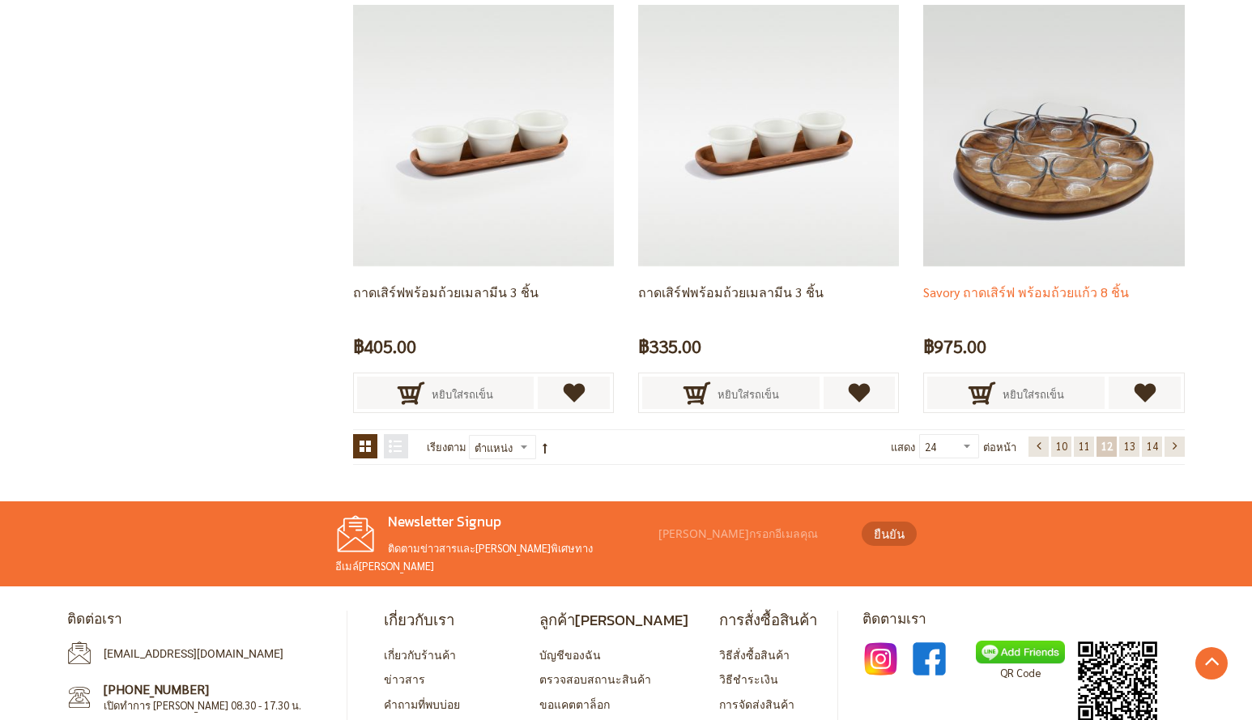
scroll to position [3297, 0]
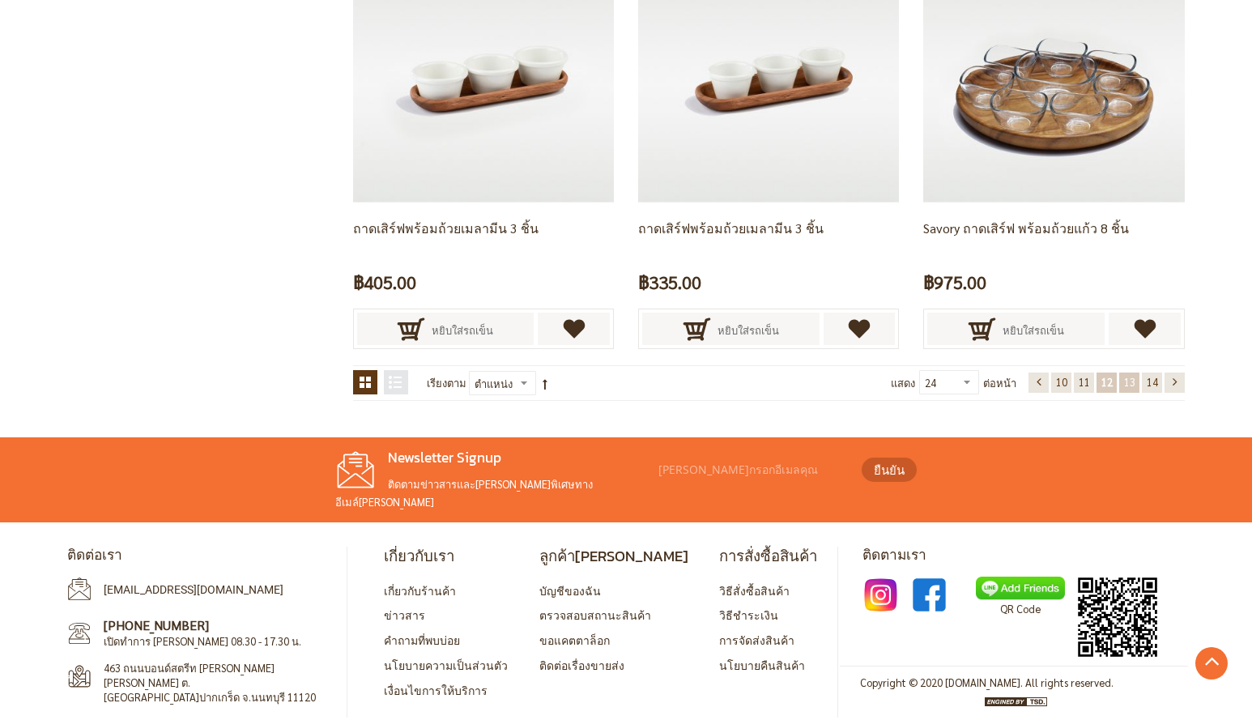
click at [1130, 382] on span "13" at bounding box center [1129, 382] width 11 height 14
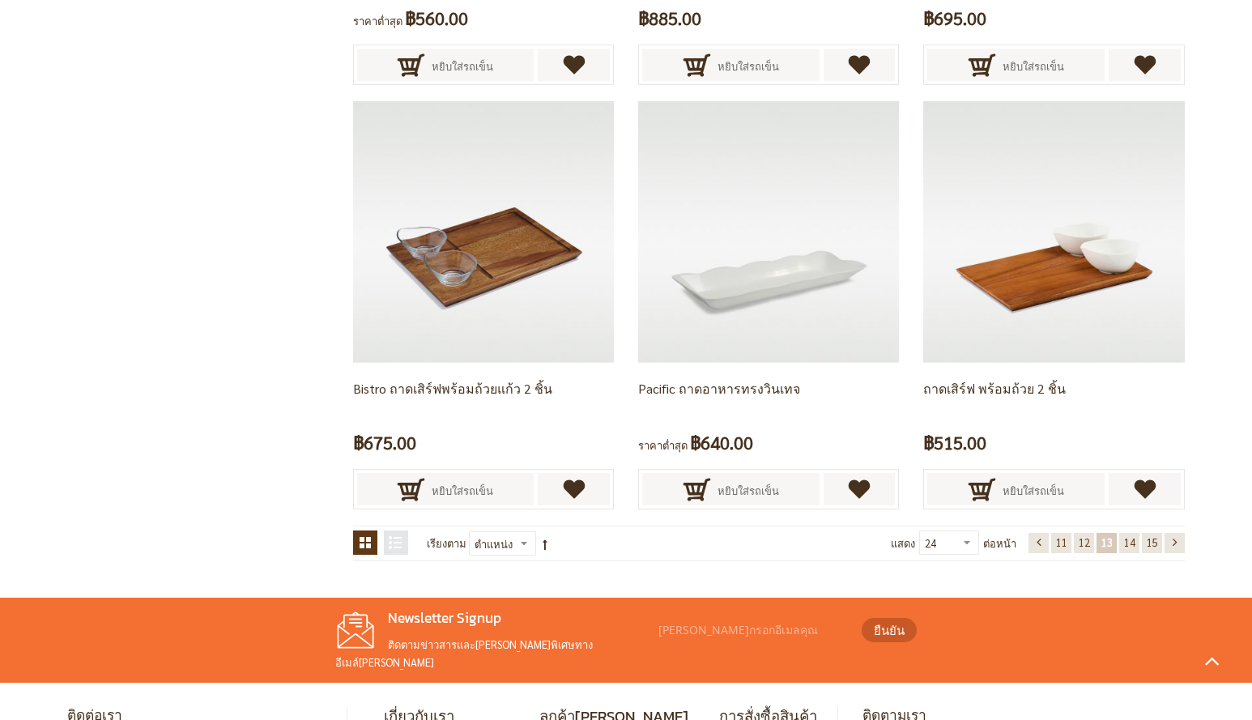
scroll to position [3297, 0]
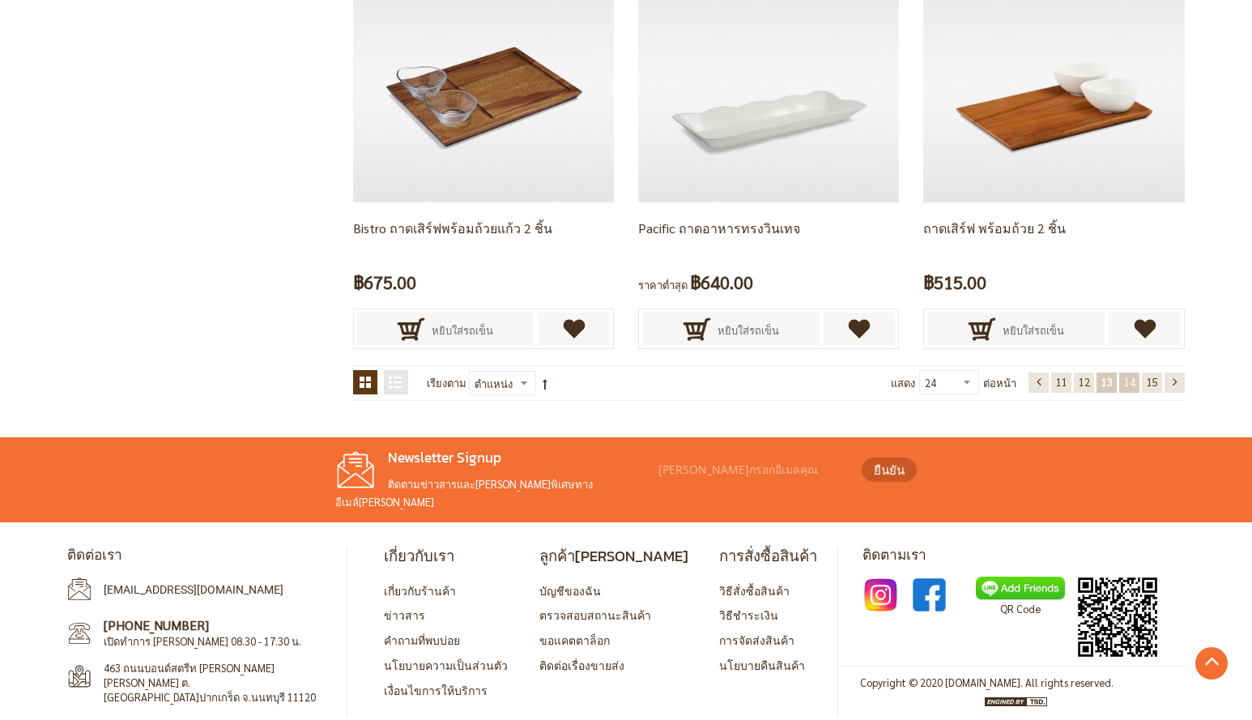
click at [1125, 381] on span "14" at bounding box center [1129, 382] width 11 height 14
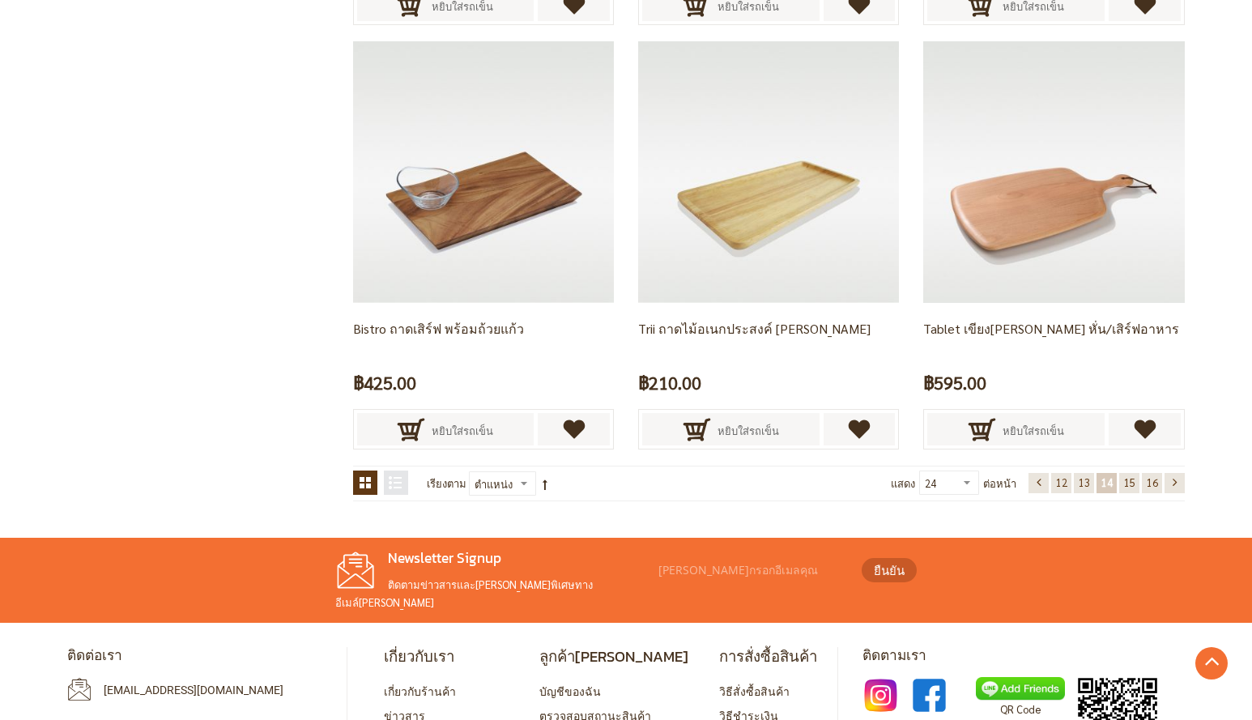
scroll to position [3297, 0]
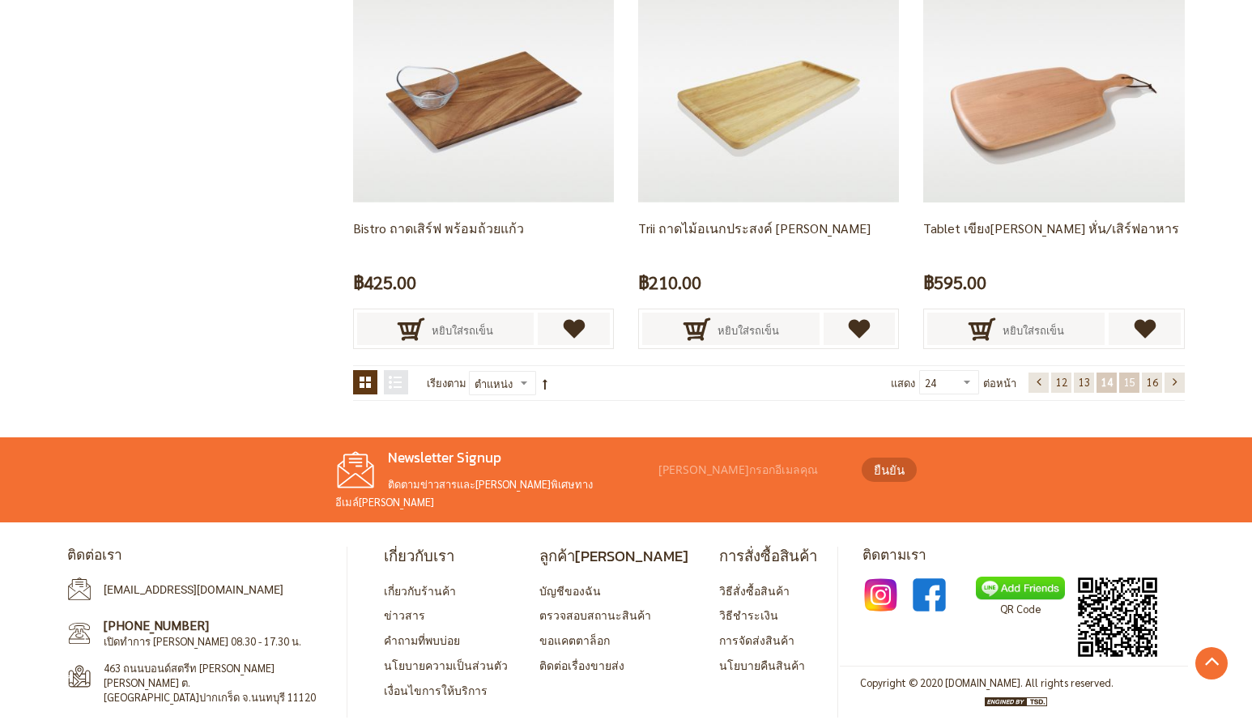
click at [1124, 381] on span "15" at bounding box center [1129, 382] width 11 height 14
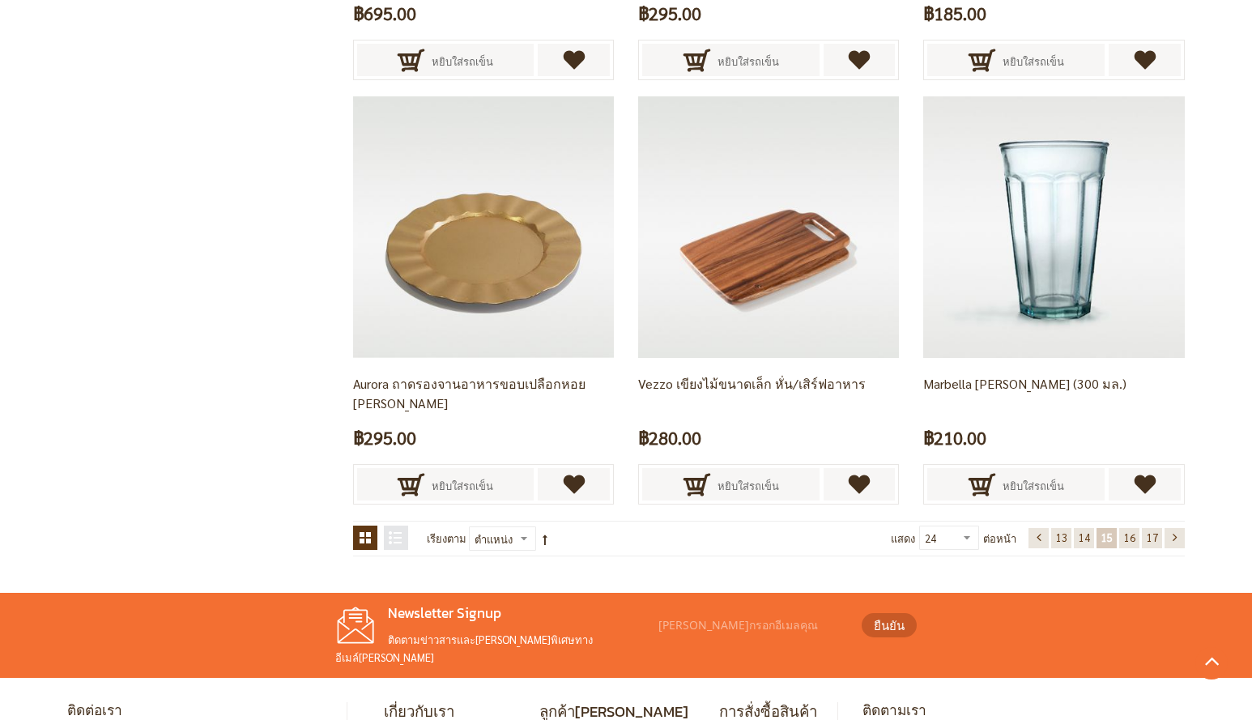
scroll to position [3297, 0]
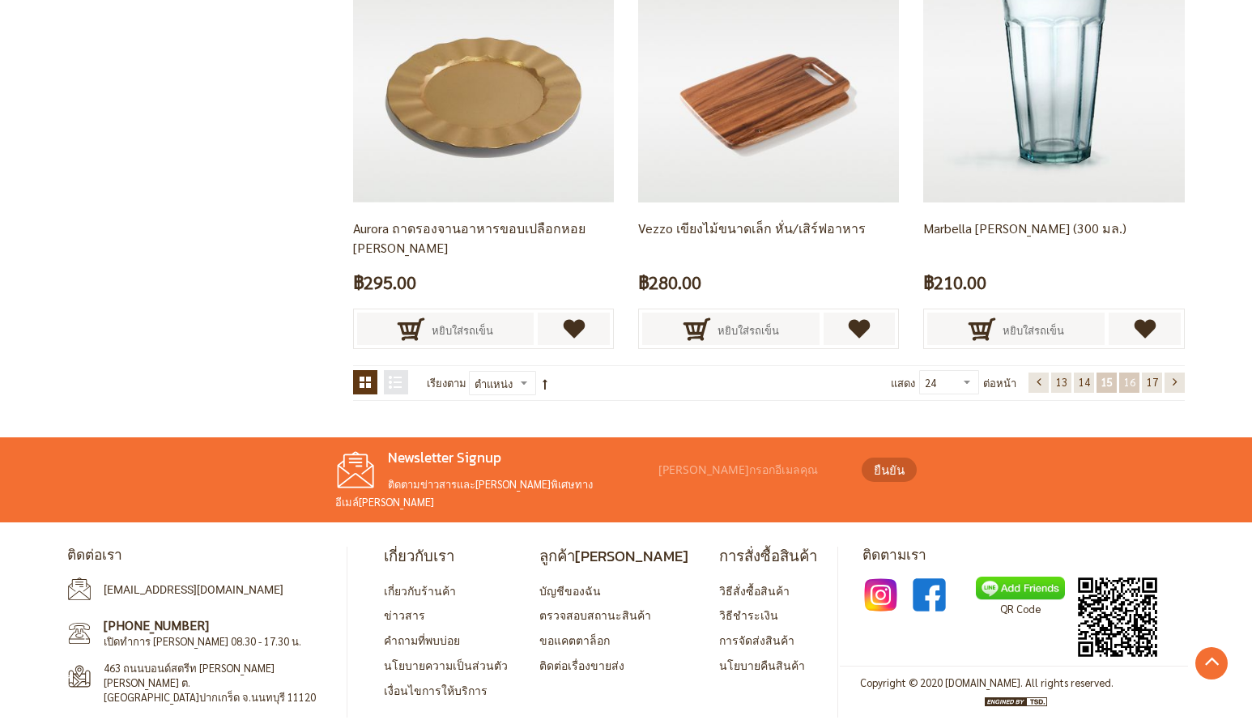
click at [1130, 385] on span "16" at bounding box center [1129, 382] width 11 height 14
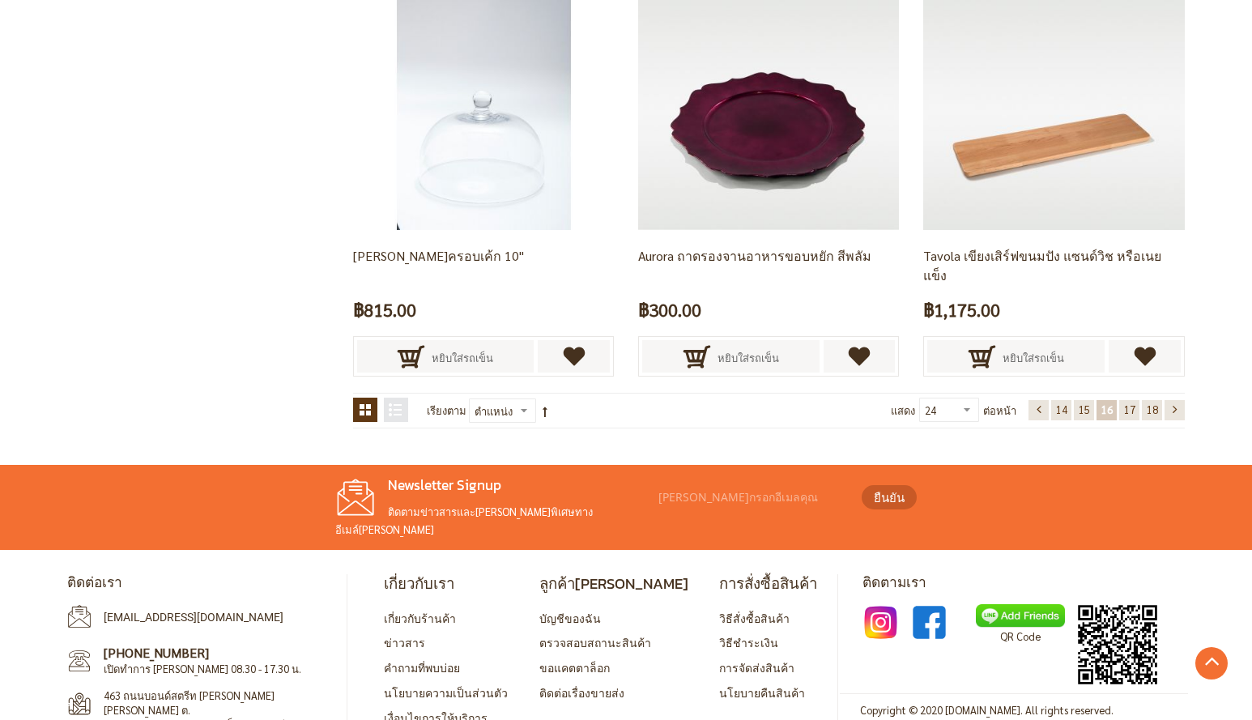
scroll to position [3297, 0]
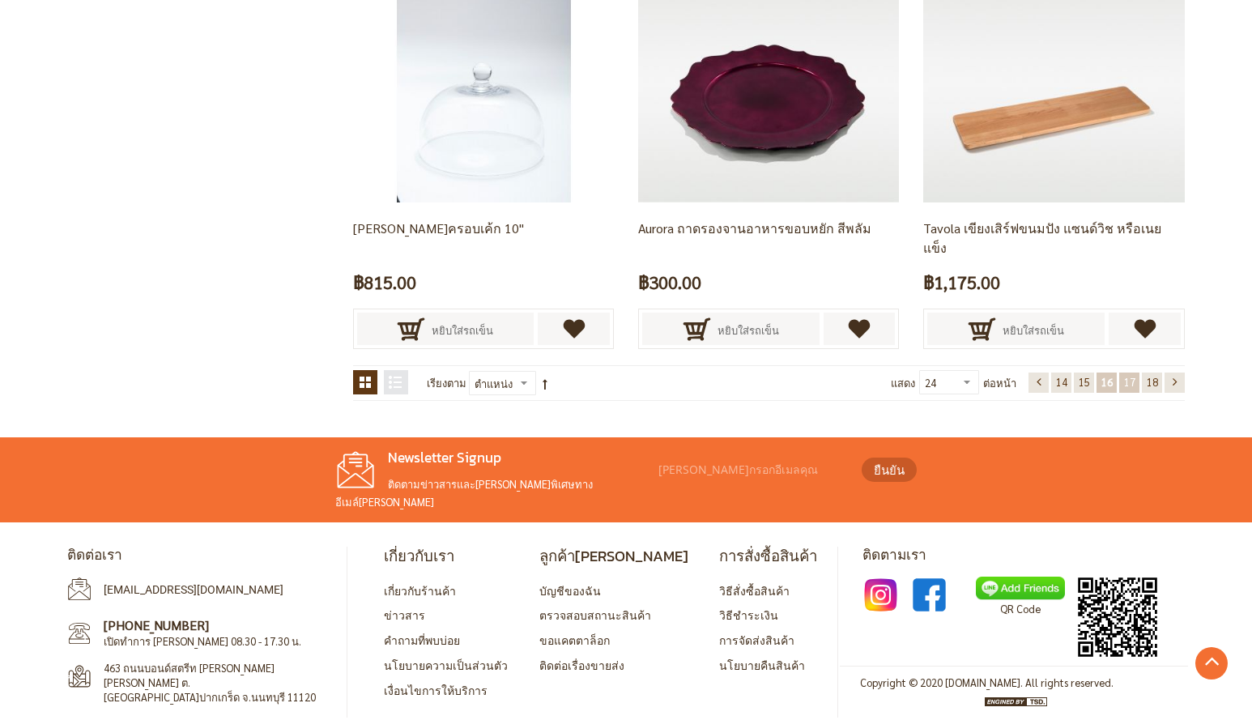
click at [1120, 386] on link "หน้า 17" at bounding box center [1129, 382] width 20 height 20
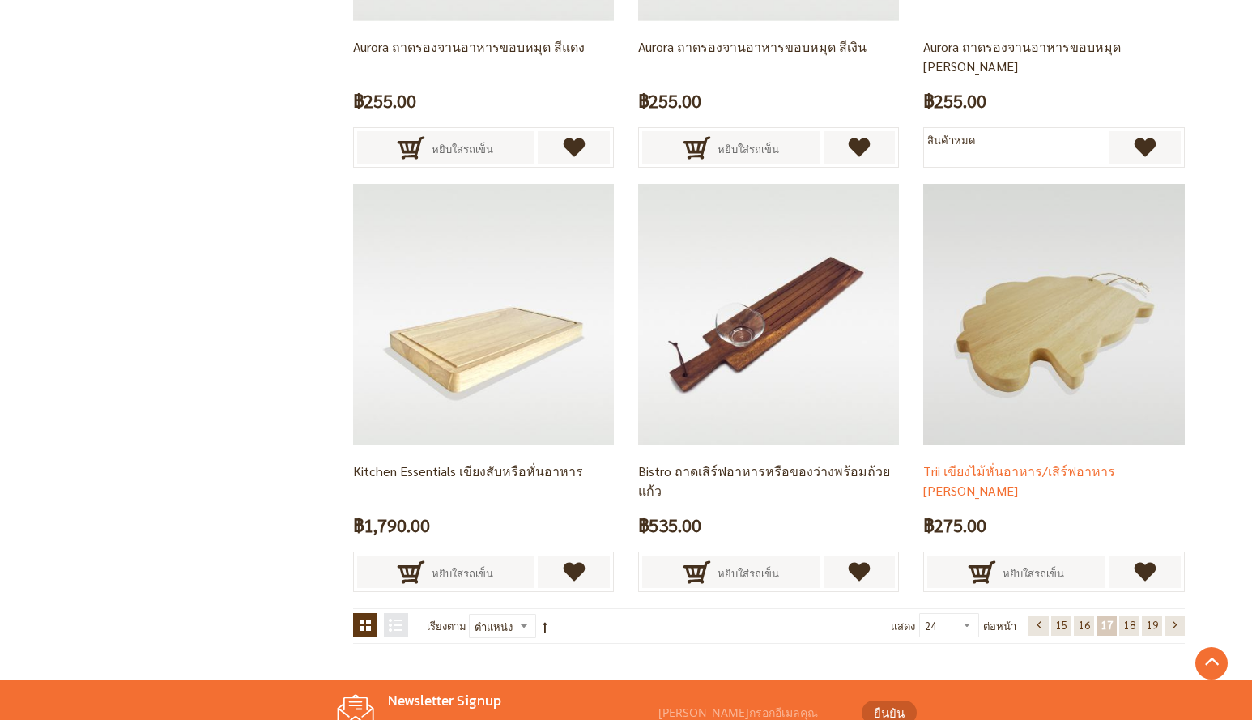
scroll to position [3297, 0]
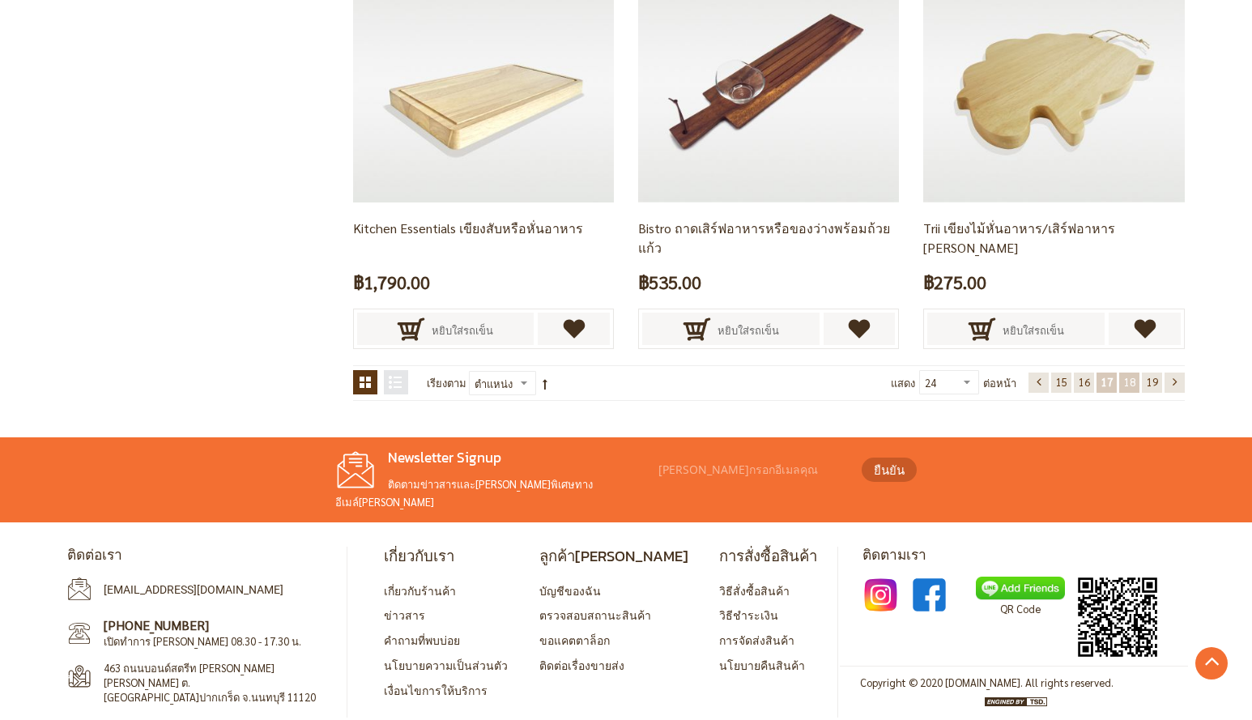
click at [1119, 381] on link "หน้า 18" at bounding box center [1129, 382] width 20 height 20
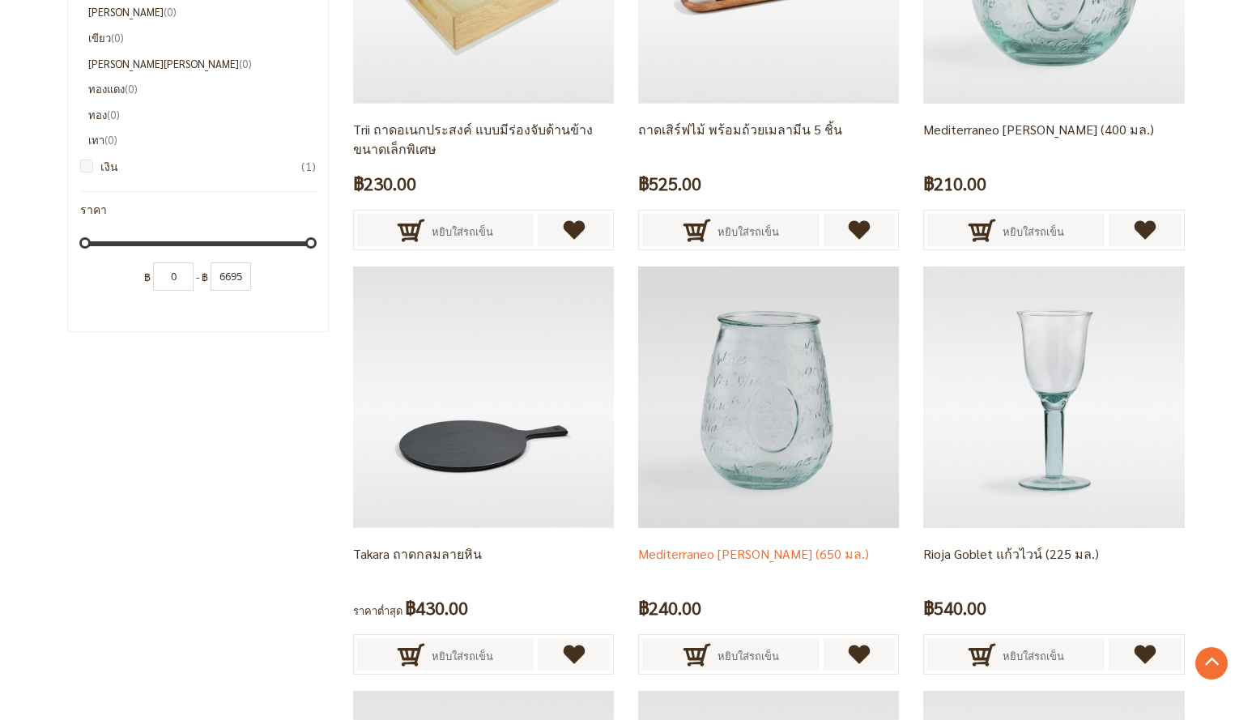
scroll to position [2002, 0]
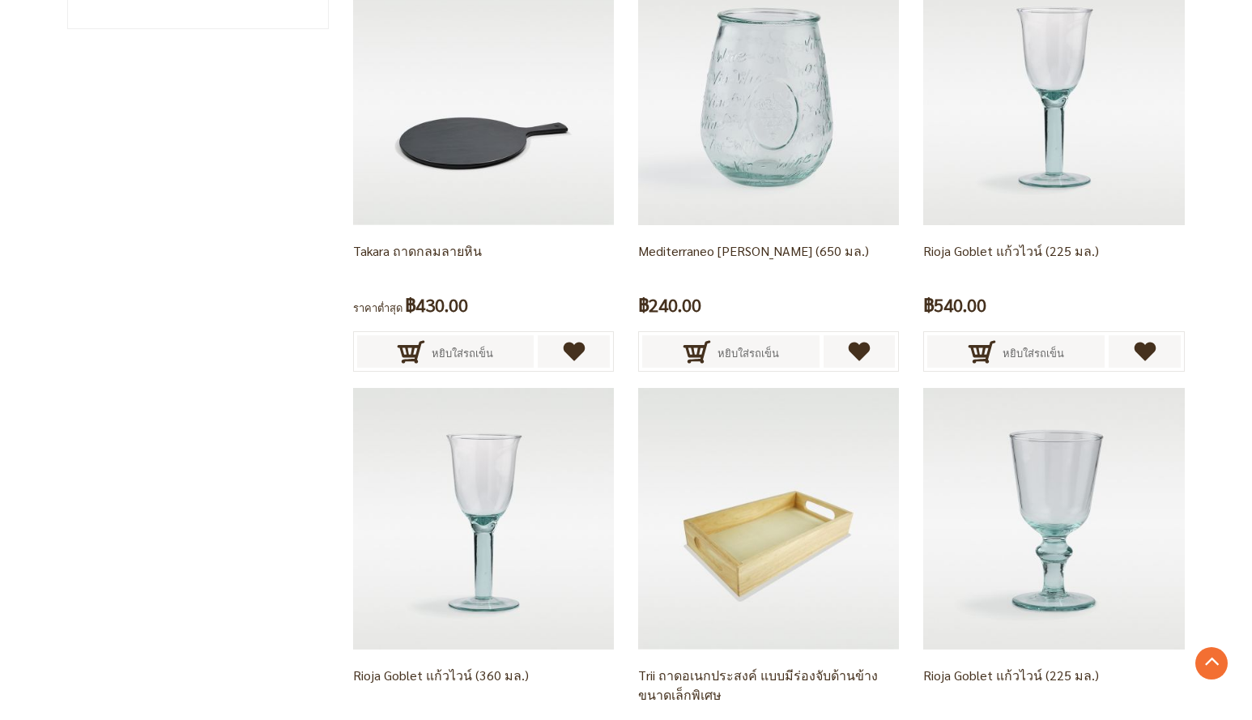
drag, startPoint x: 269, startPoint y: 457, endPoint x: 295, endPoint y: 458, distance: 26.0
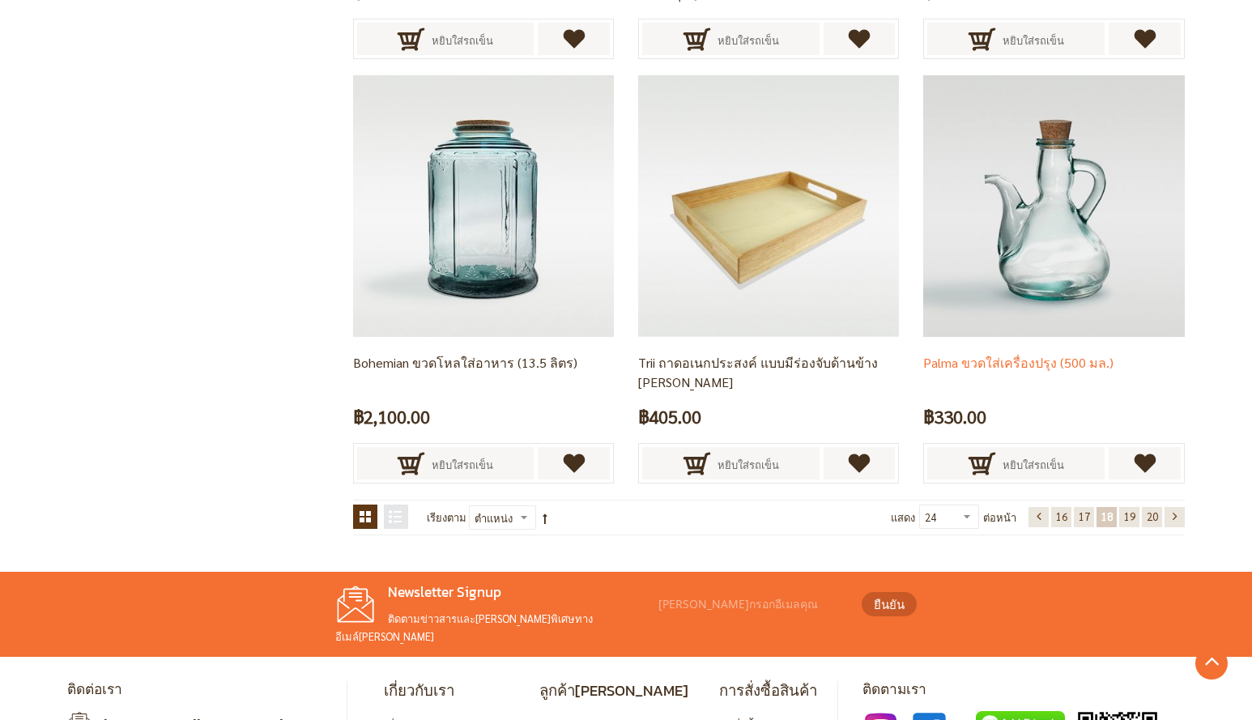
scroll to position [3297, 0]
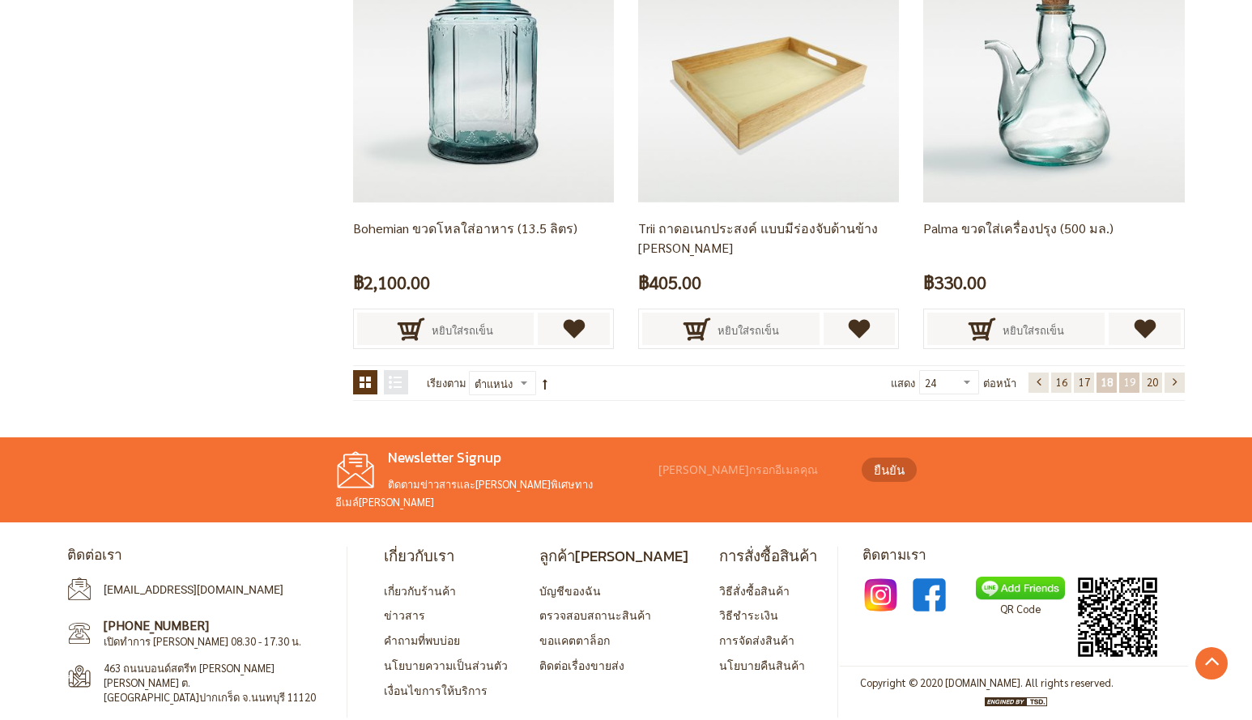
click at [1133, 381] on span "19" at bounding box center [1129, 382] width 11 height 14
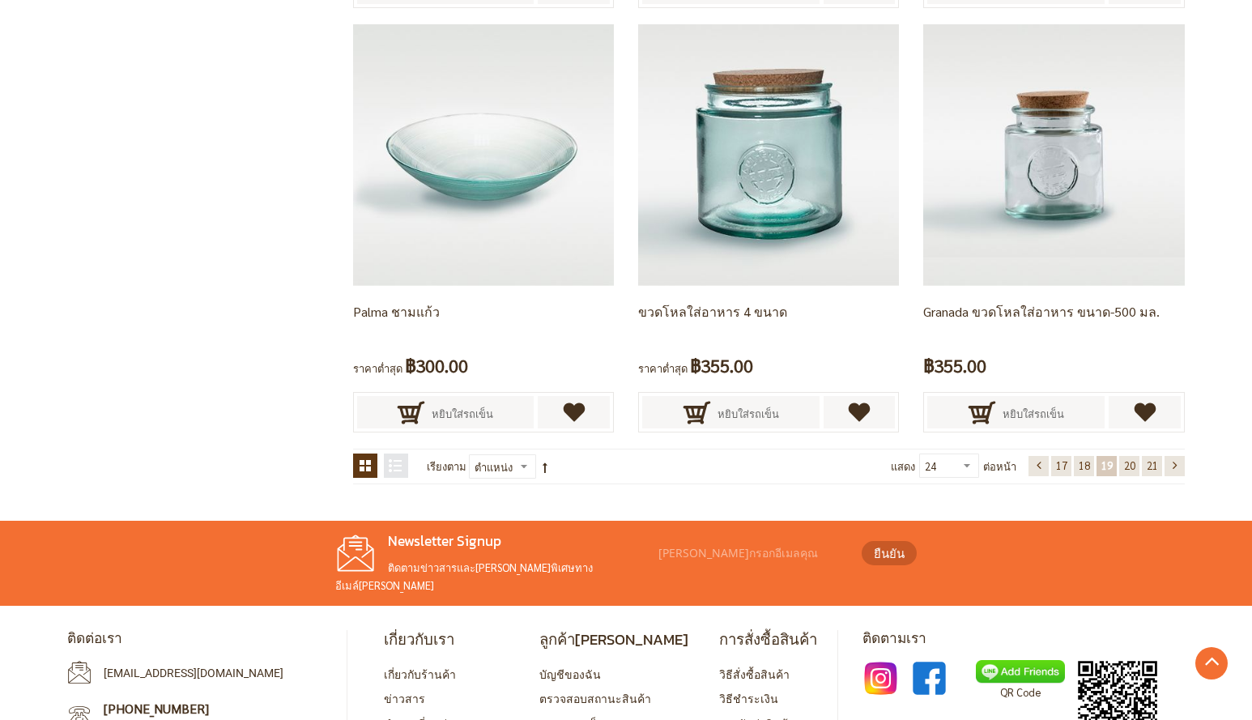
scroll to position [3297, 0]
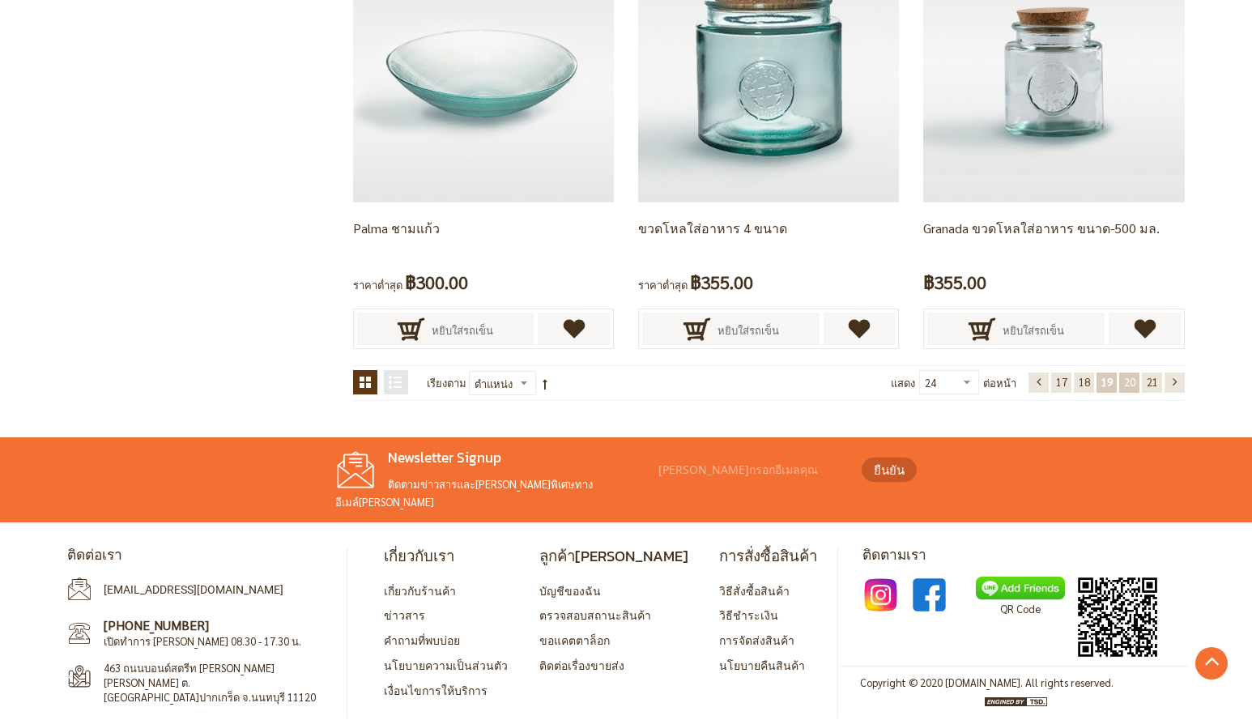
click at [1122, 379] on link "หน้า 20" at bounding box center [1129, 382] width 20 height 20
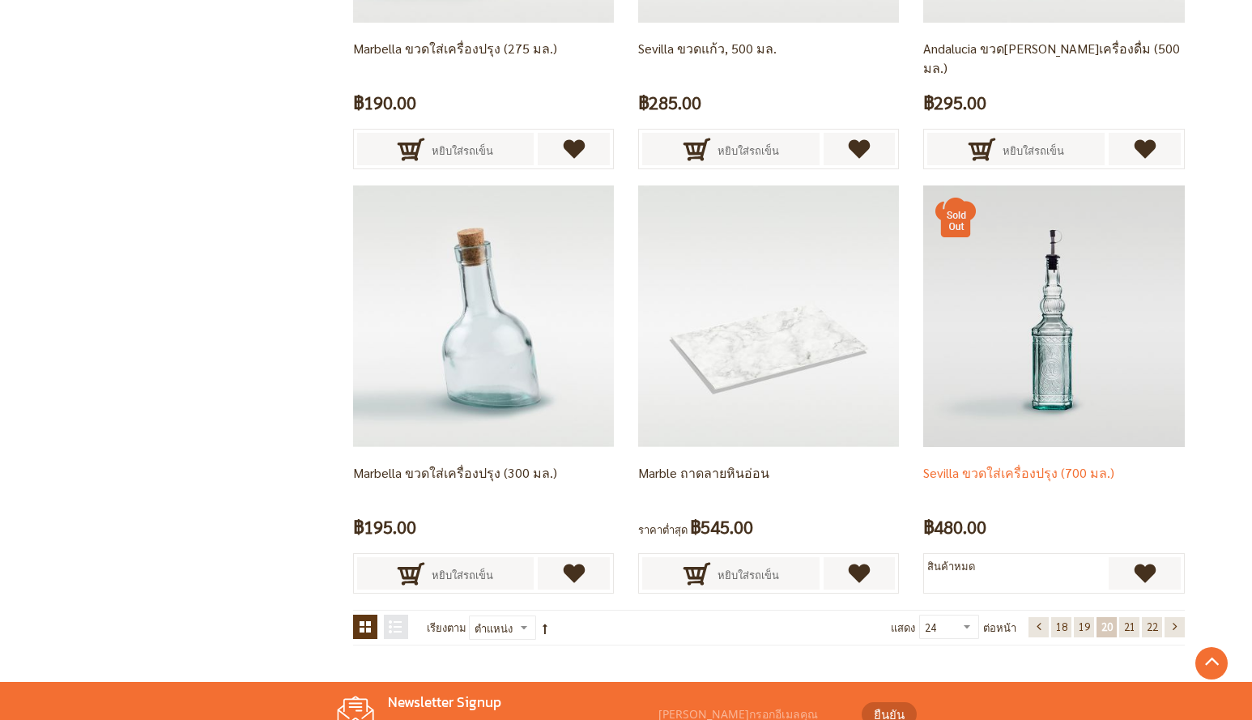
scroll to position [3054, 0]
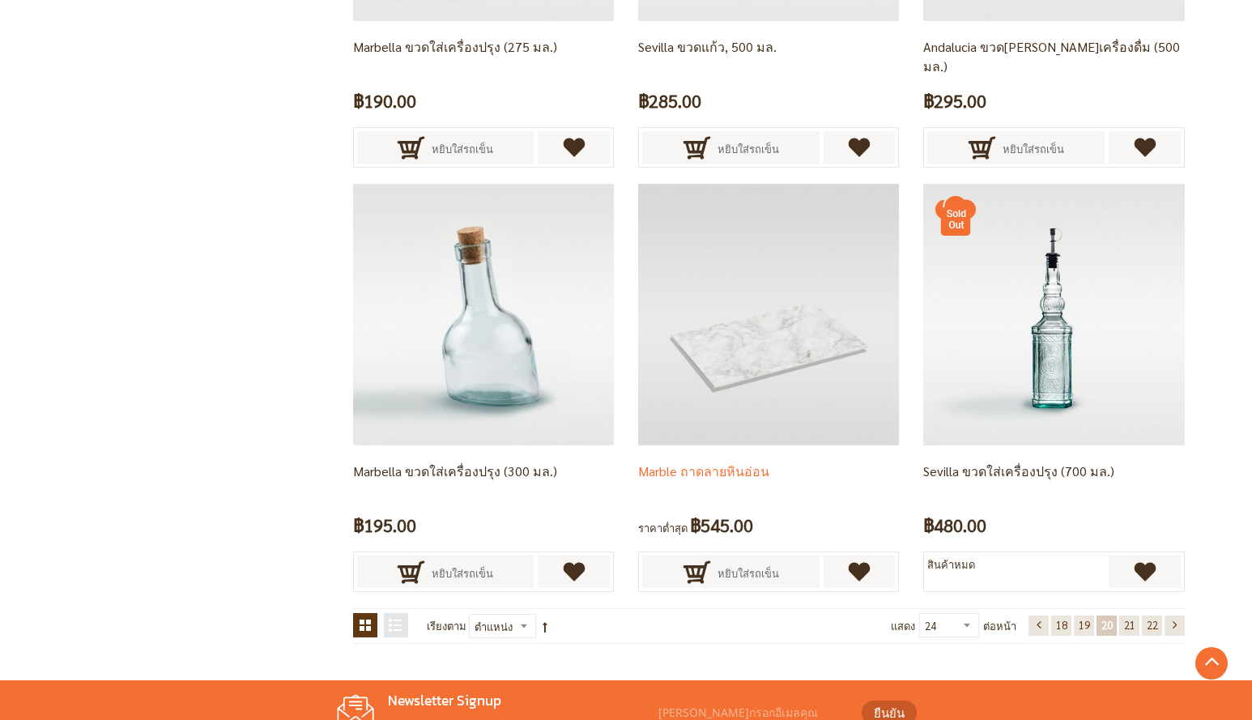
click at [771, 353] on img at bounding box center [768, 314] width 261 height 261
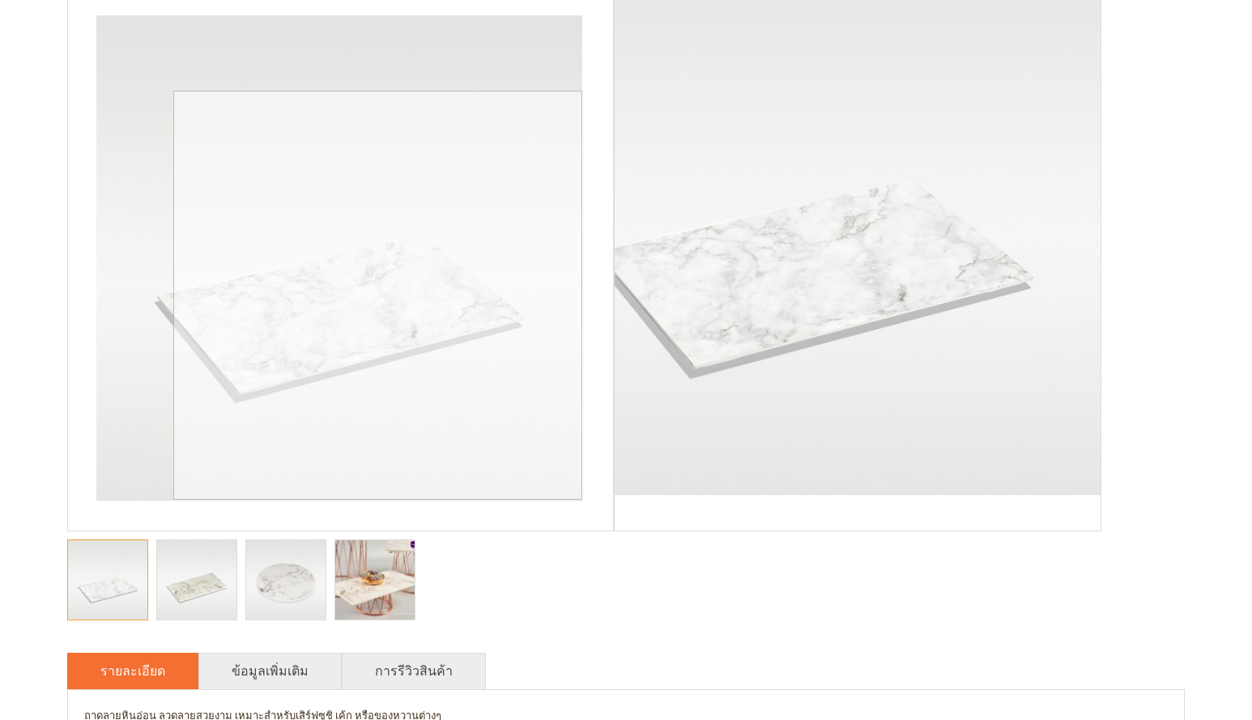
scroll to position [405, 0]
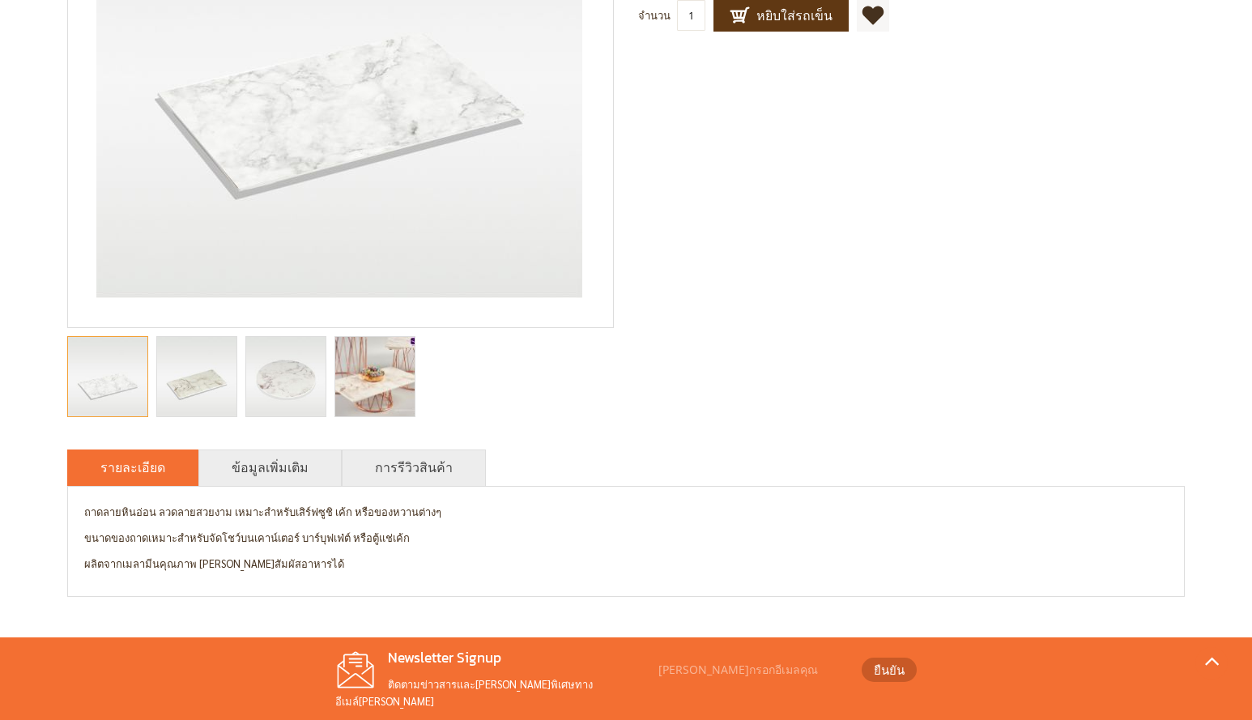
click at [377, 361] on img "marble serving platter, Sushi board, serveware, melamine board, unique serving …" at bounding box center [375, 376] width 119 height 79
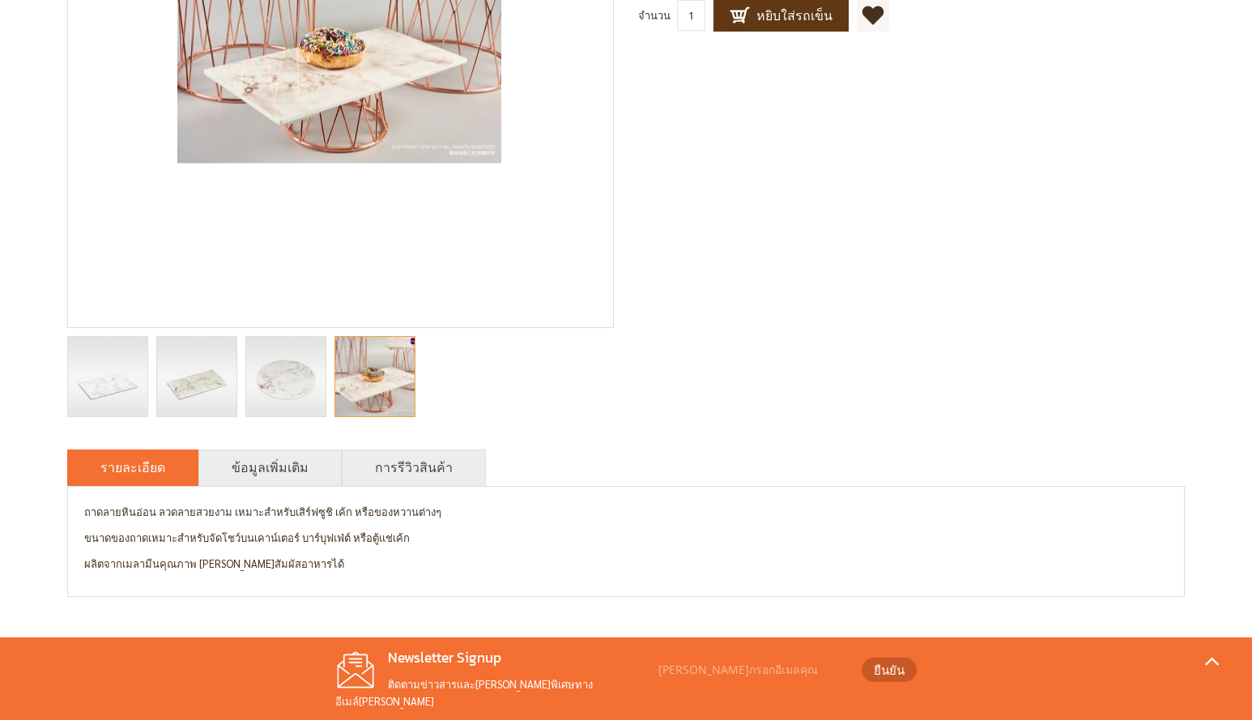
scroll to position [162, 0]
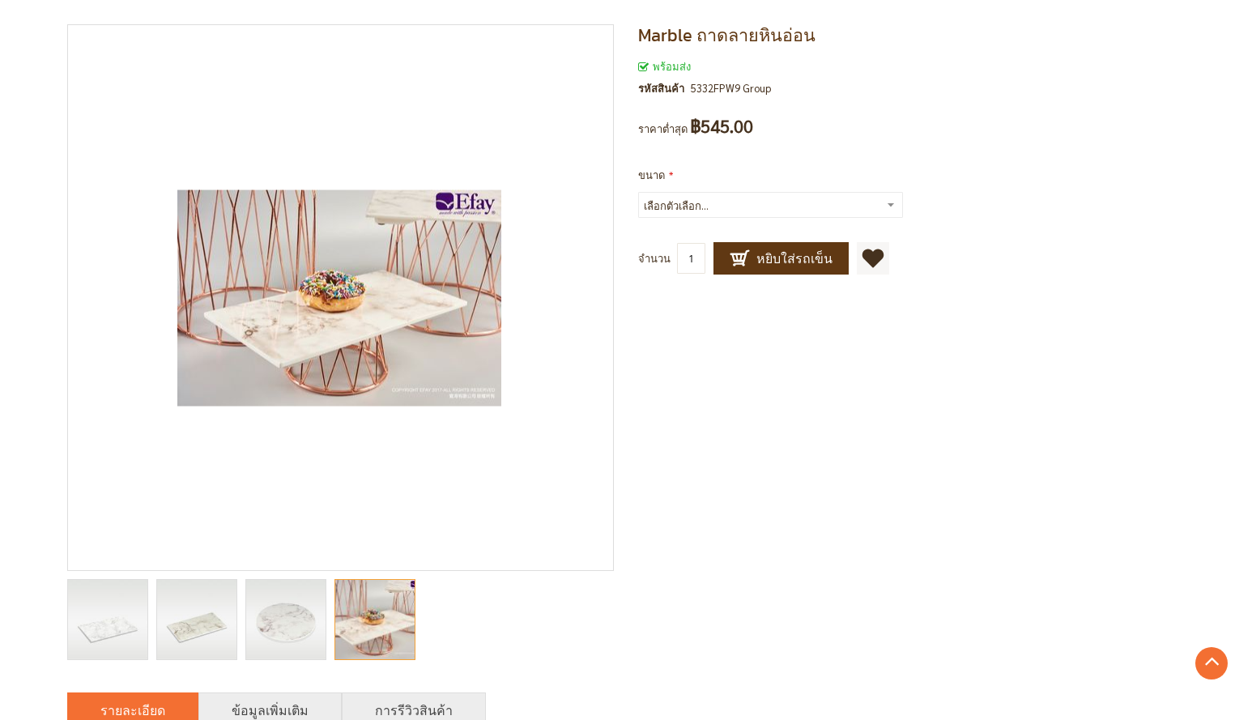
click at [285, 629] on img "Marble ถาดลายหินอ่อน" at bounding box center [285, 619] width 79 height 79
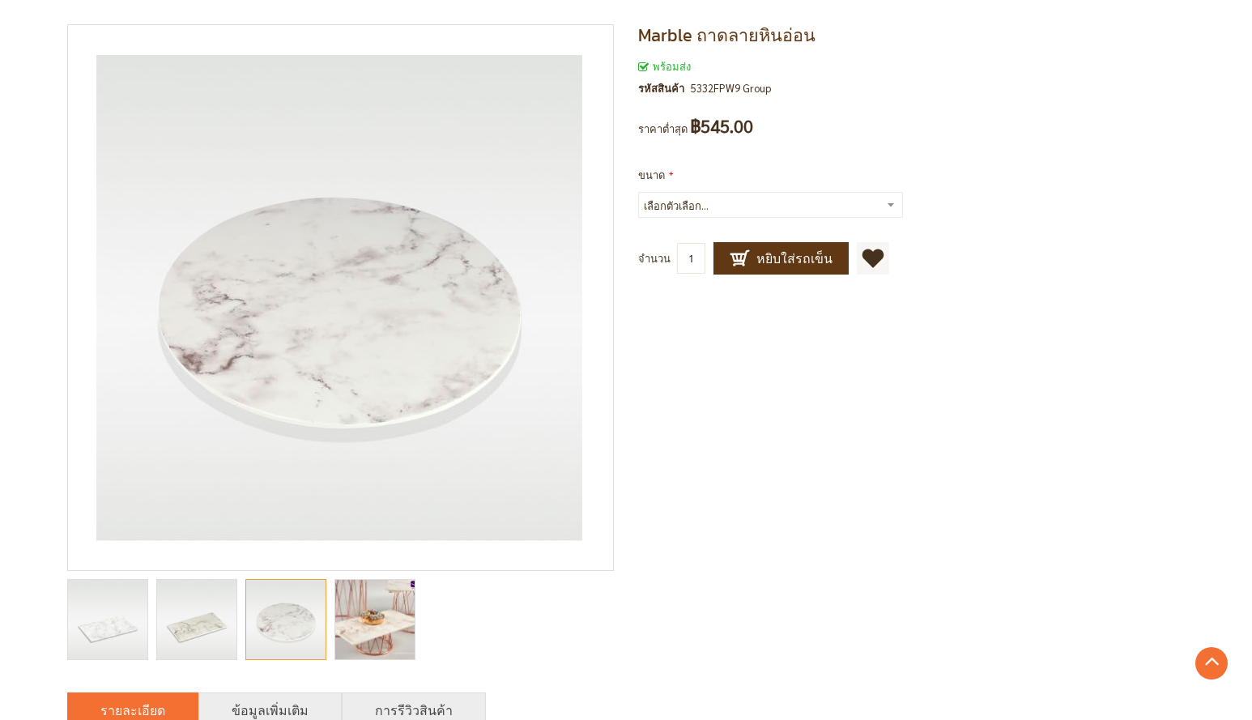
click at [205, 629] on img "Marble ถาดลายหินอ่อน" at bounding box center [196, 619] width 79 height 79
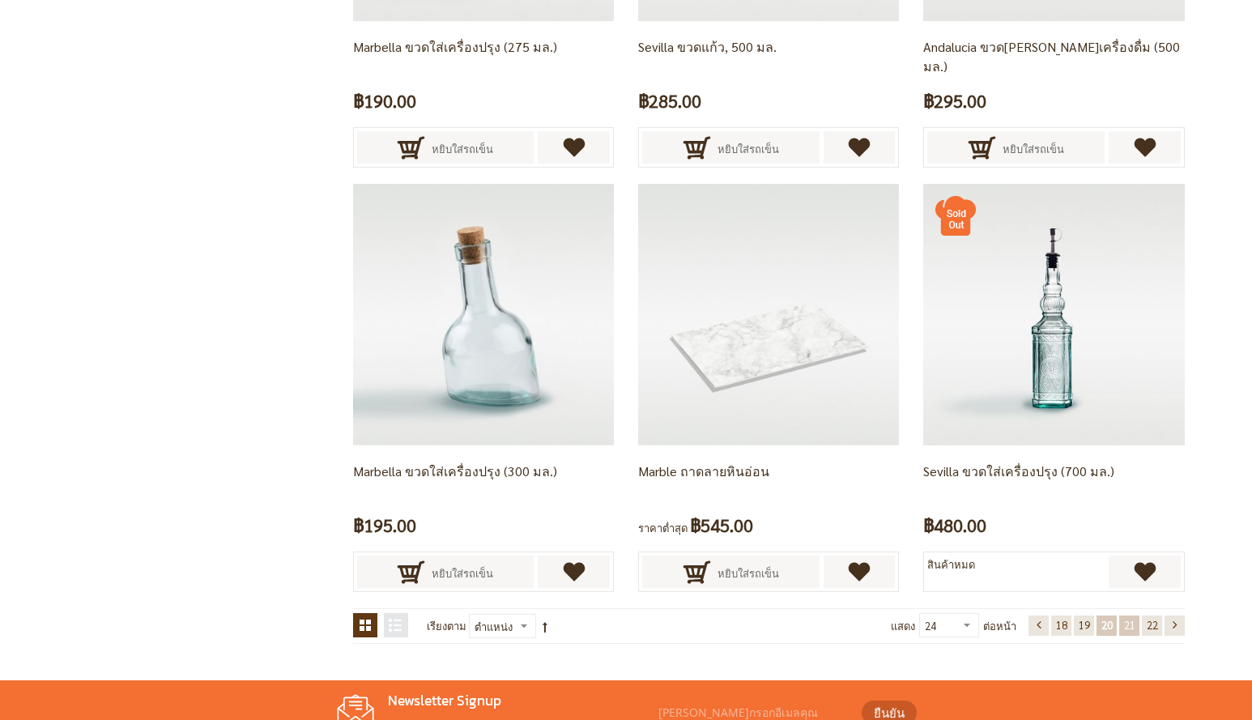
click at [1132, 628] on span "21" at bounding box center [1129, 625] width 11 height 14
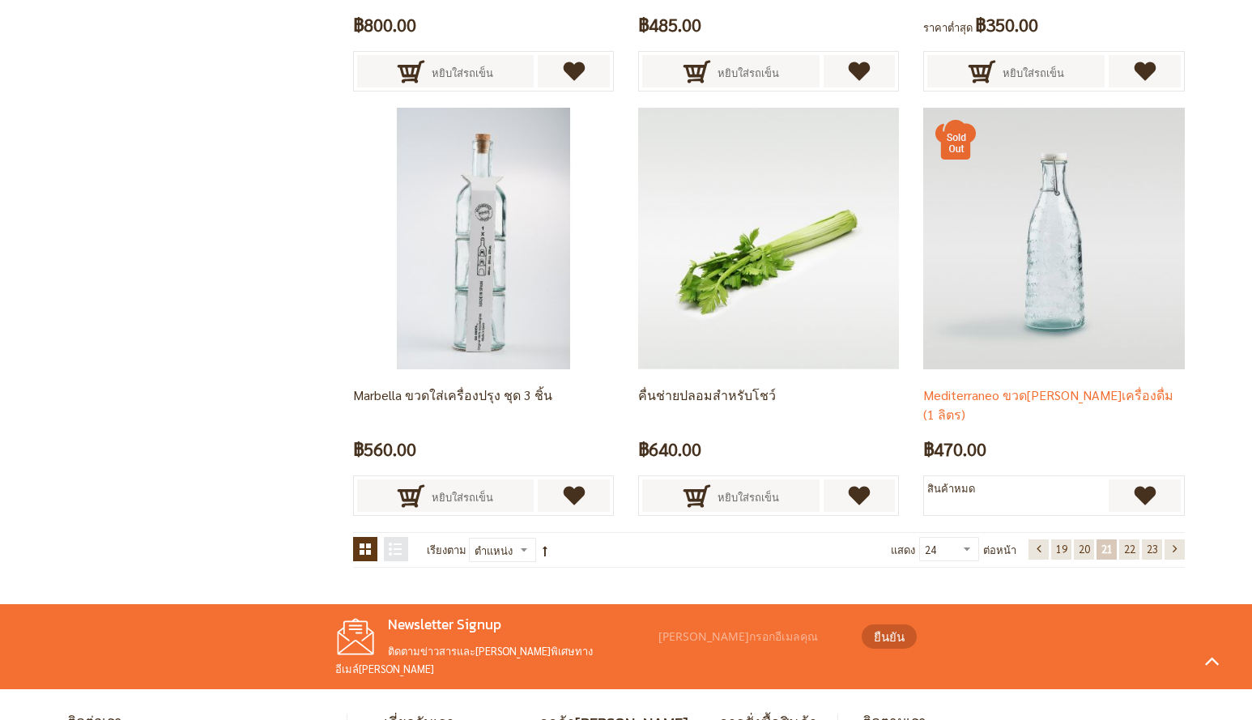
scroll to position [3135, 0]
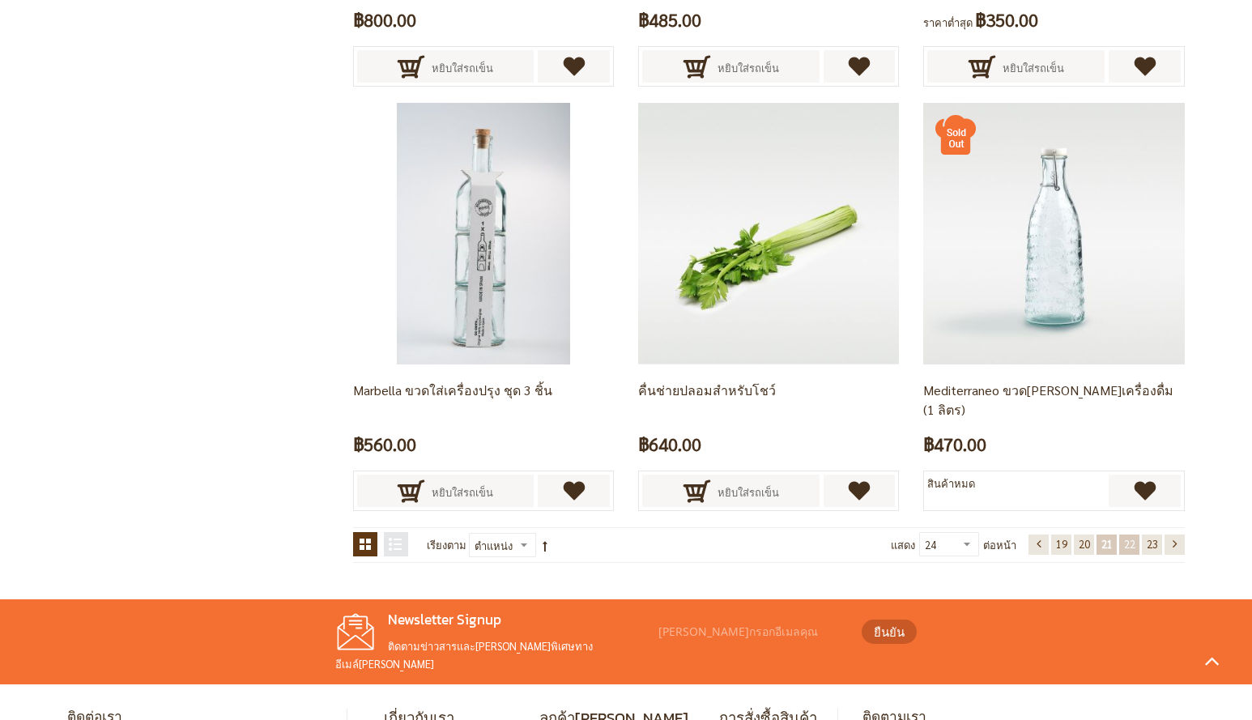
click at [1136, 546] on link "หน้า 22" at bounding box center [1129, 544] width 20 height 20
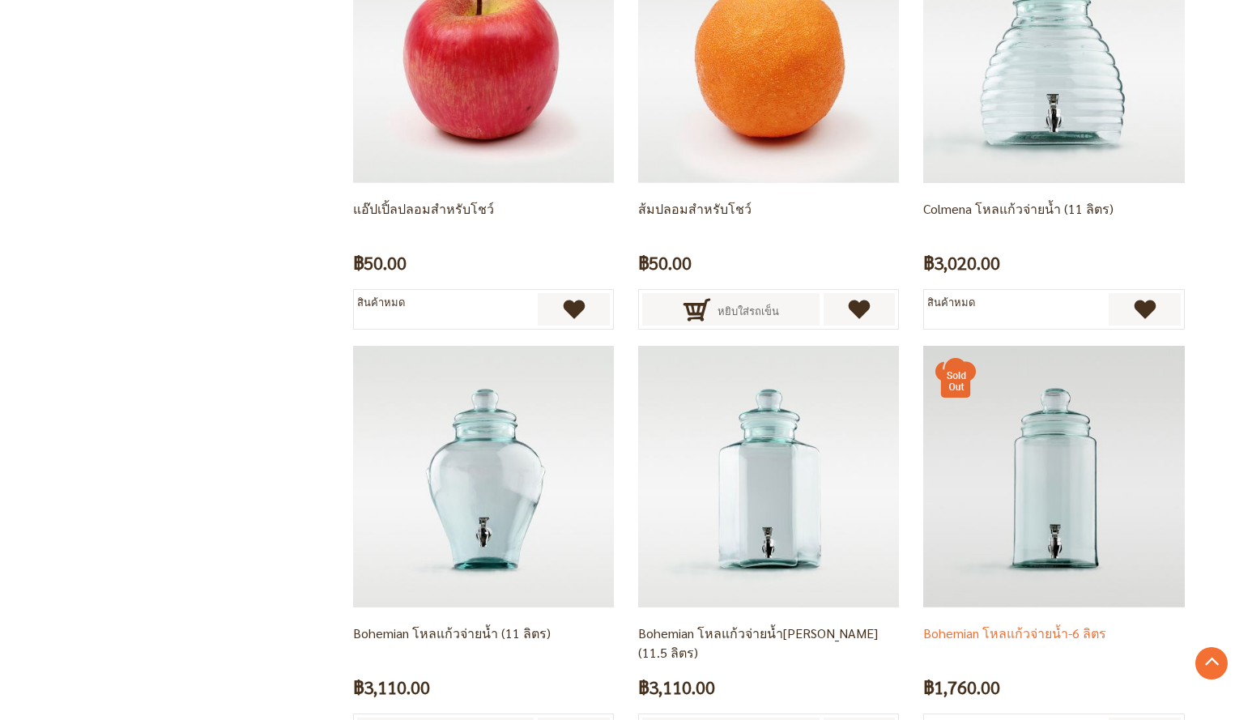
scroll to position [3216, 0]
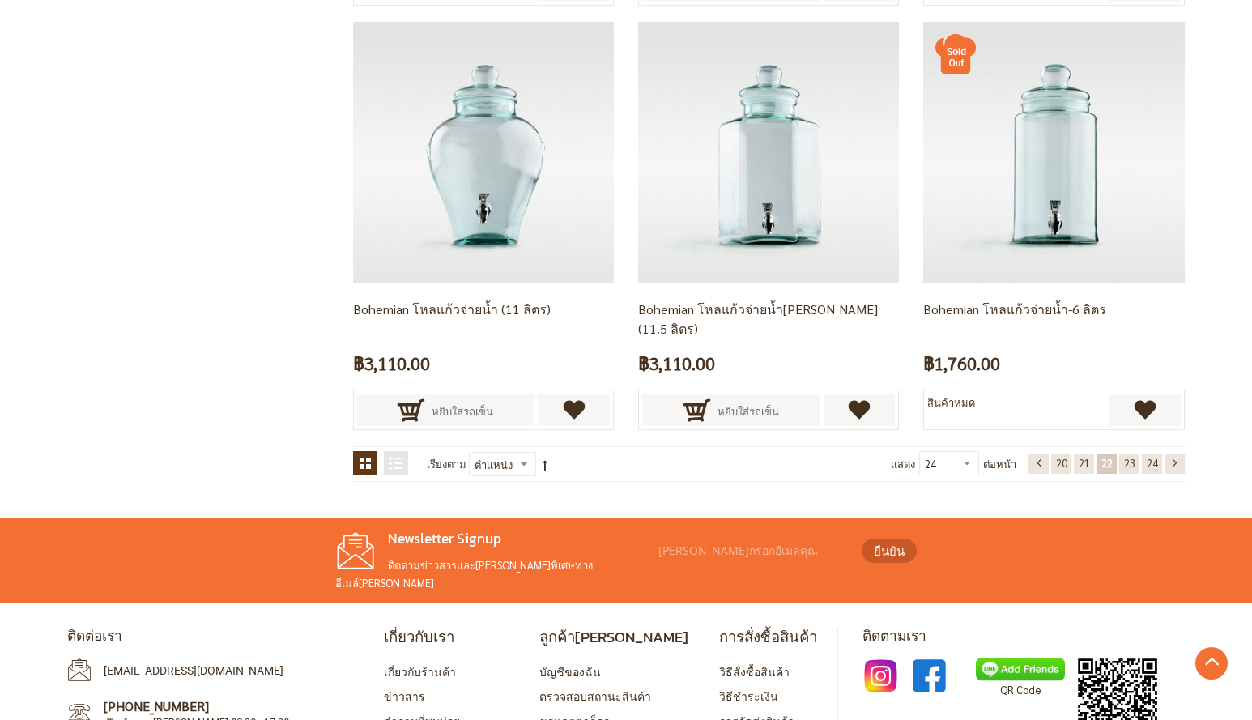
click at [1132, 460] on span "23" at bounding box center [1129, 463] width 11 height 14
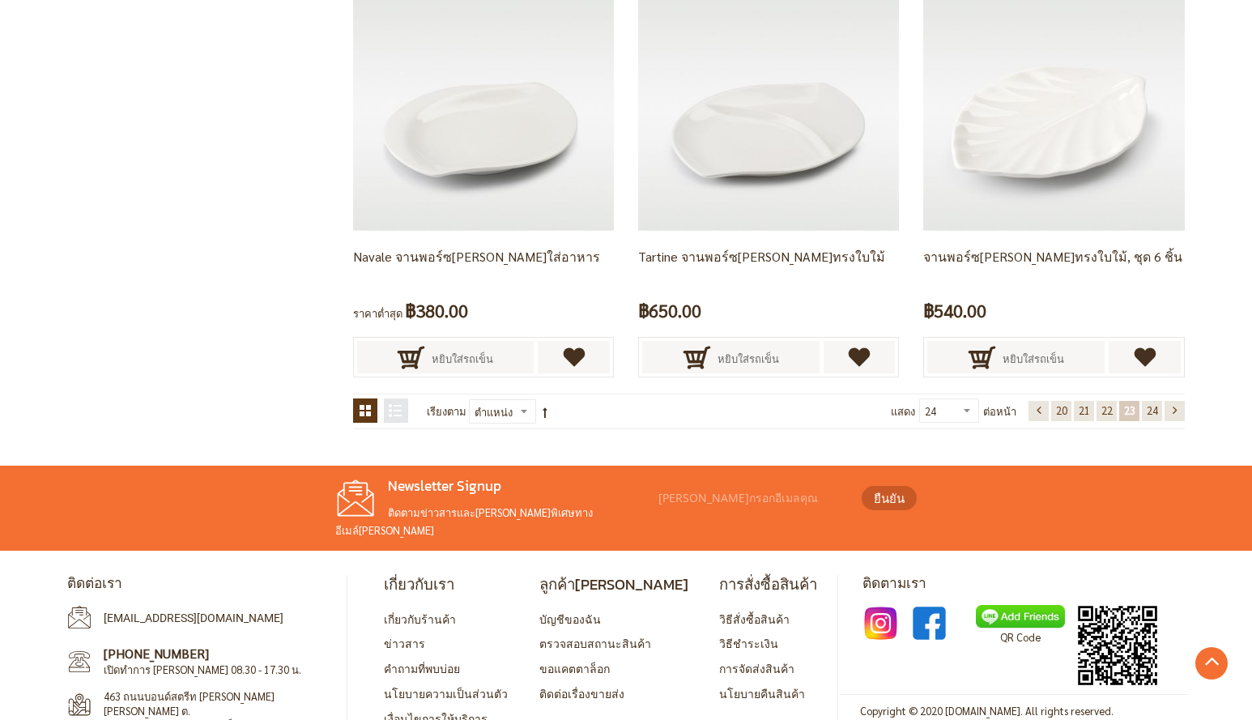
scroll to position [3297, 0]
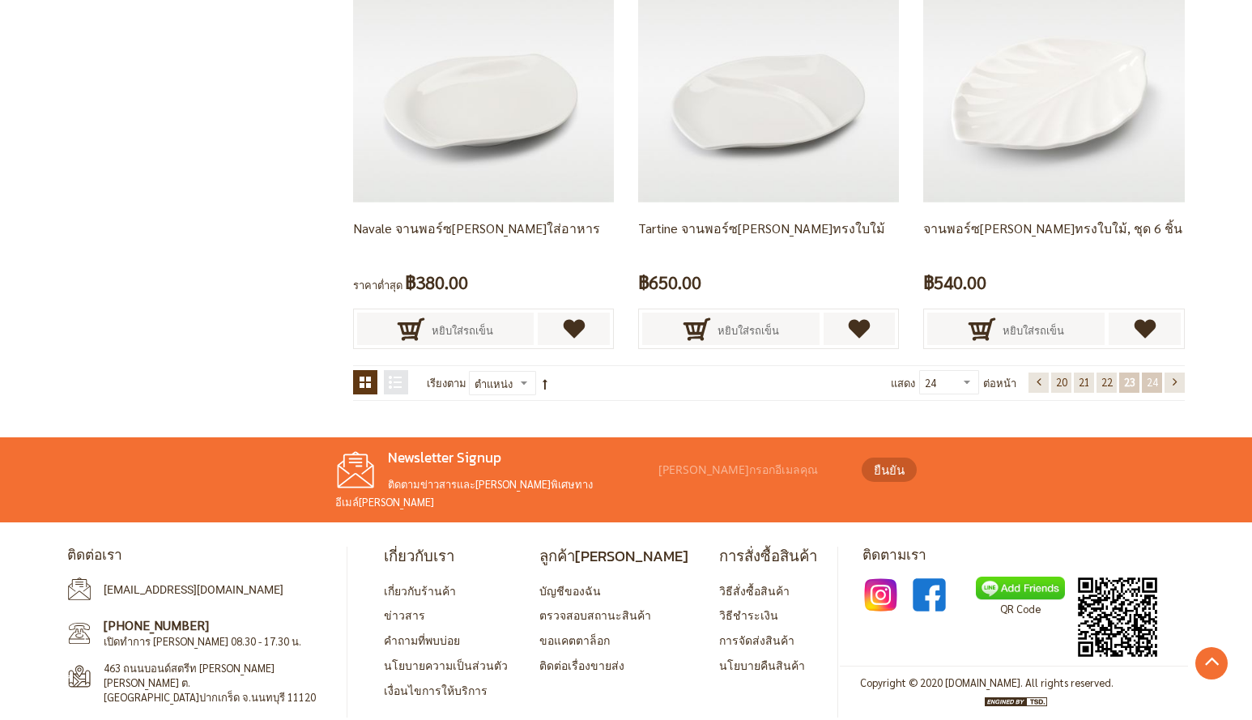
click at [1158, 381] on link "หน้า 24" at bounding box center [1152, 382] width 20 height 20
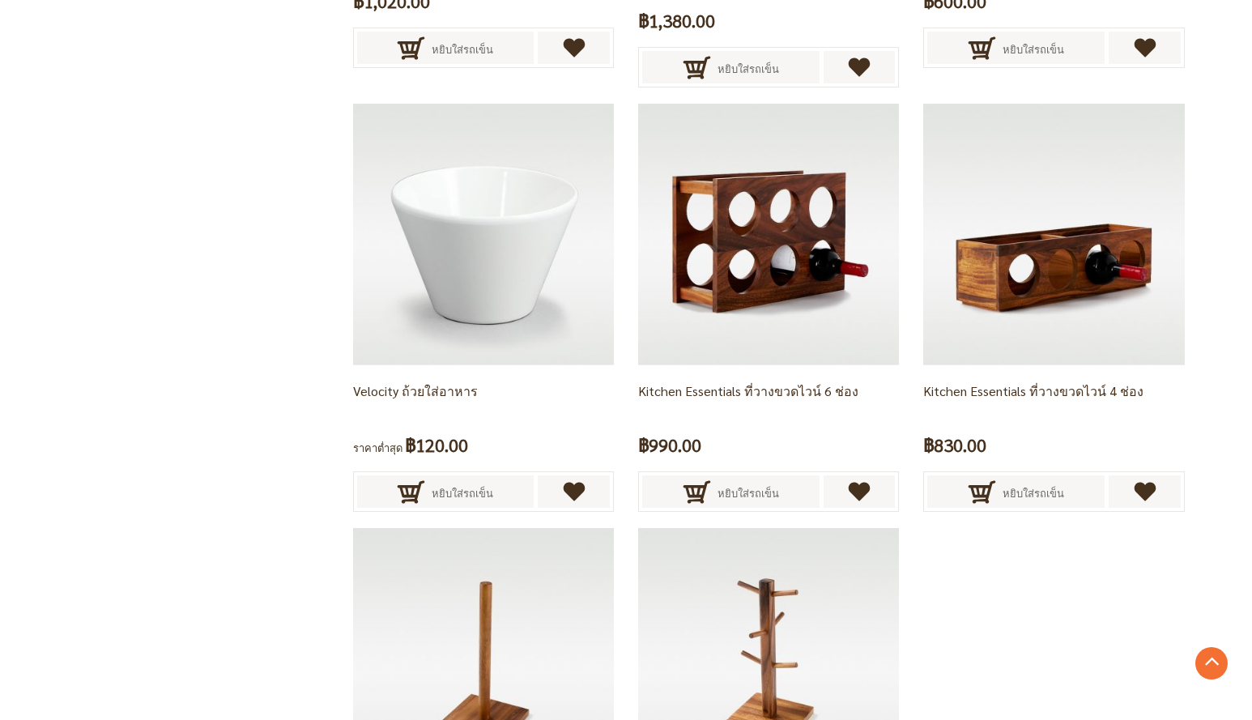
scroll to position [2144, 0]
